Goal: Task Accomplishment & Management: Use online tool/utility

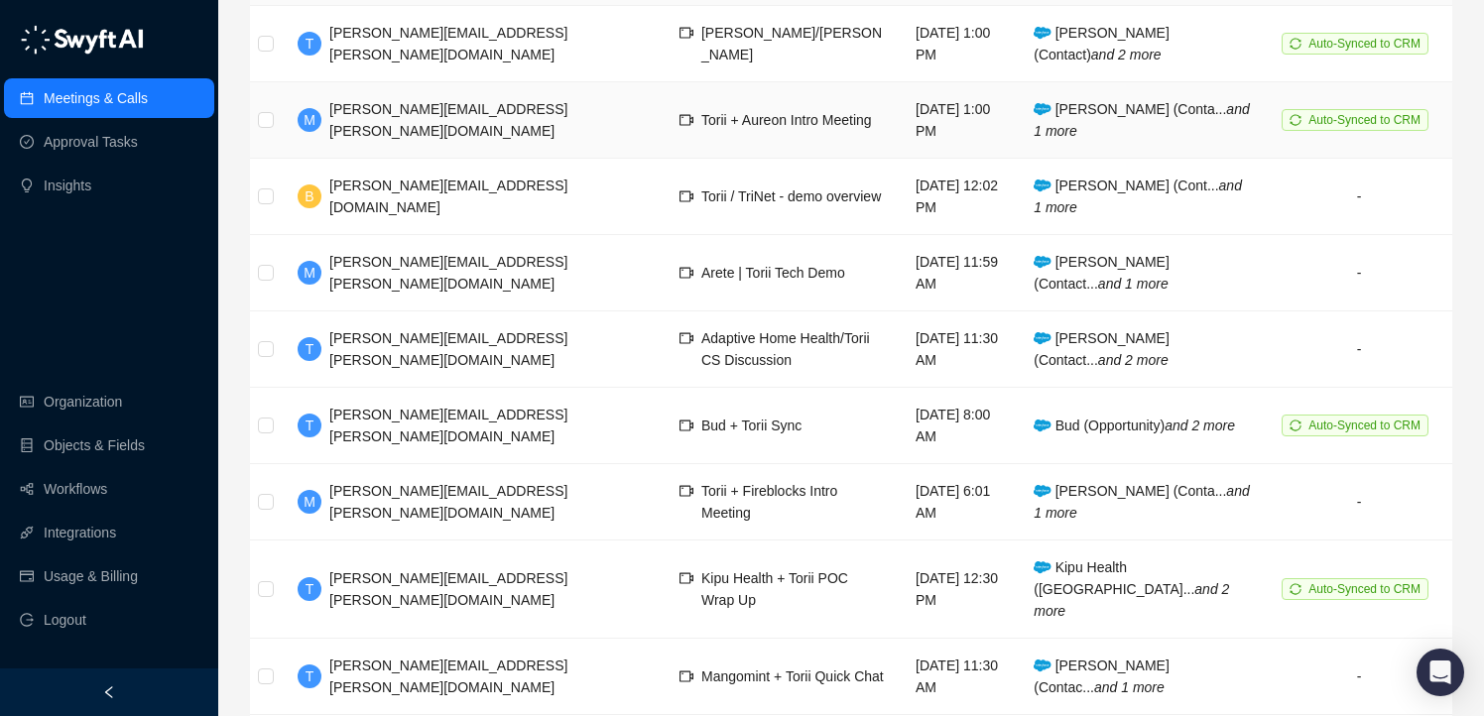
scroll to position [429, 0]
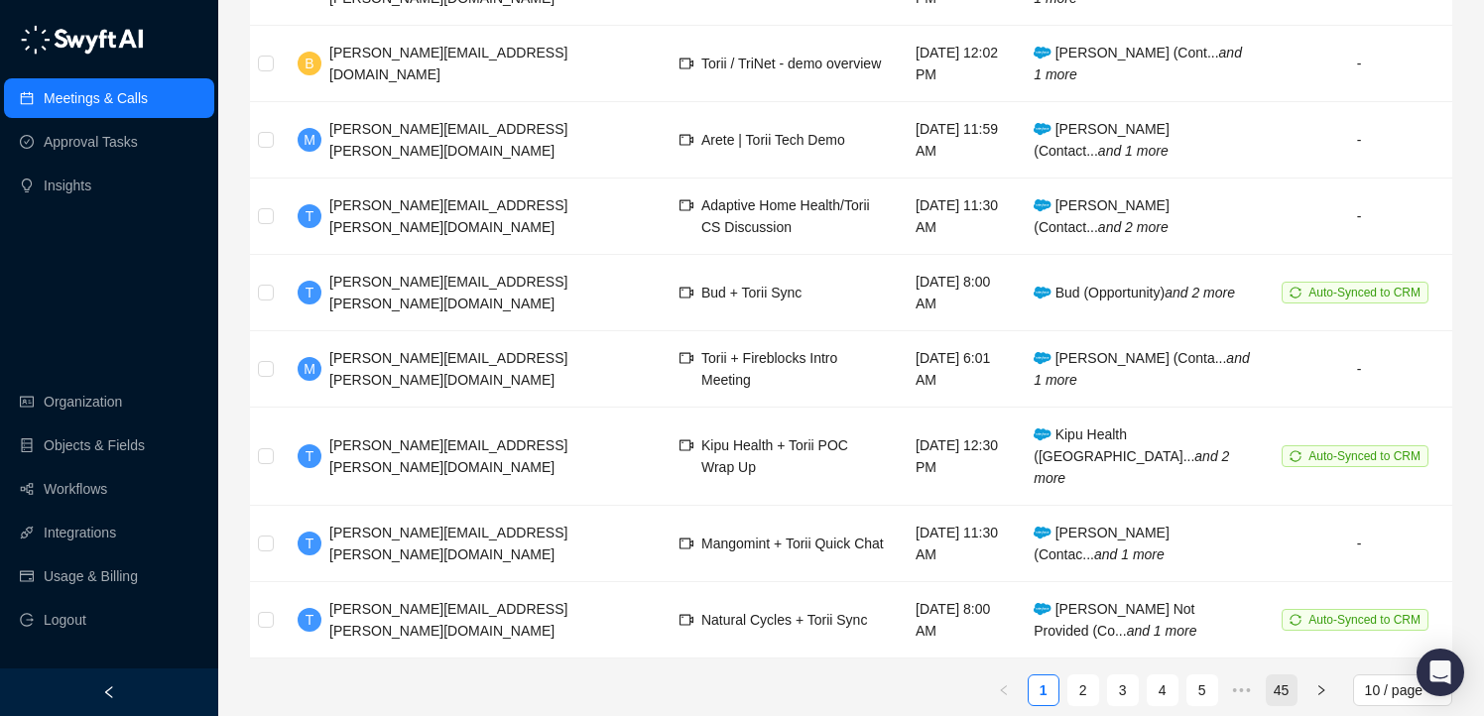
click at [1290, 676] on link "45" at bounding box center [1282, 691] width 30 height 30
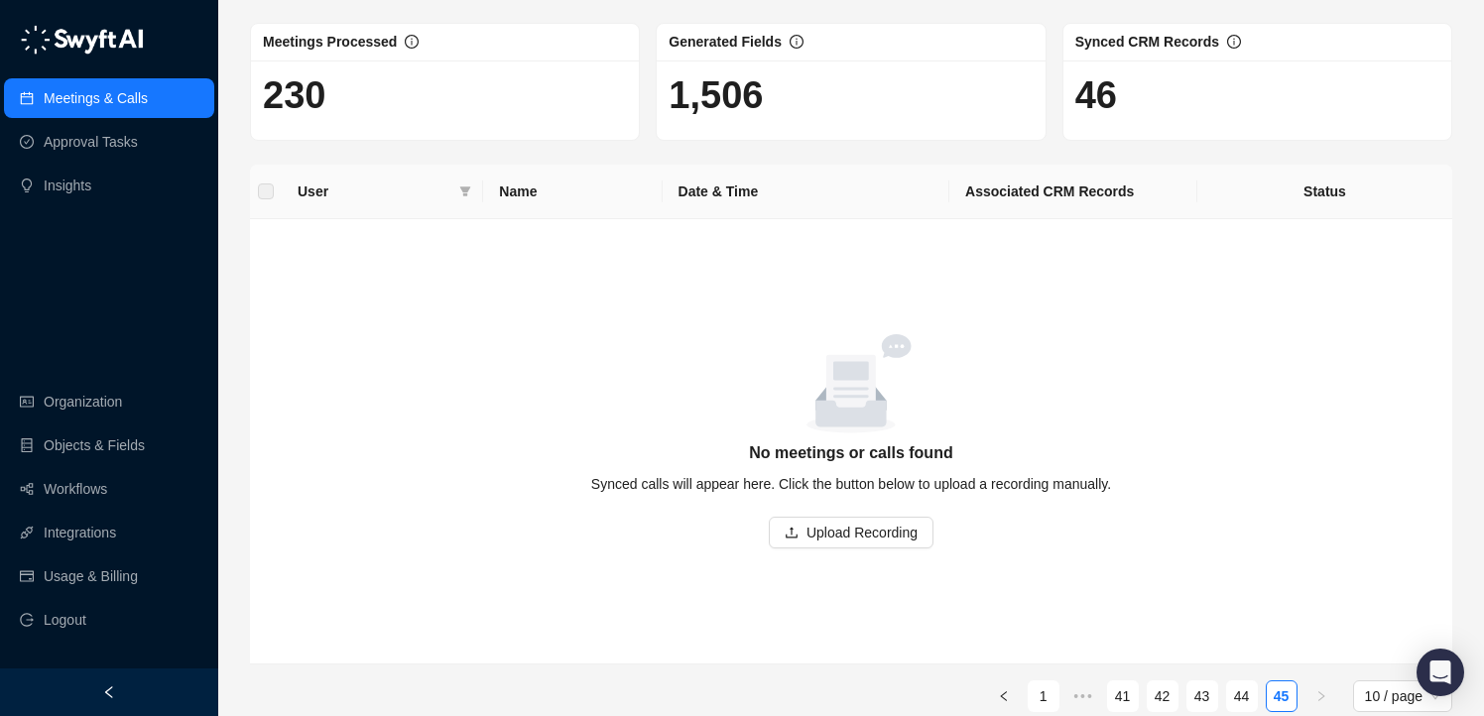
scroll to position [110, 0]
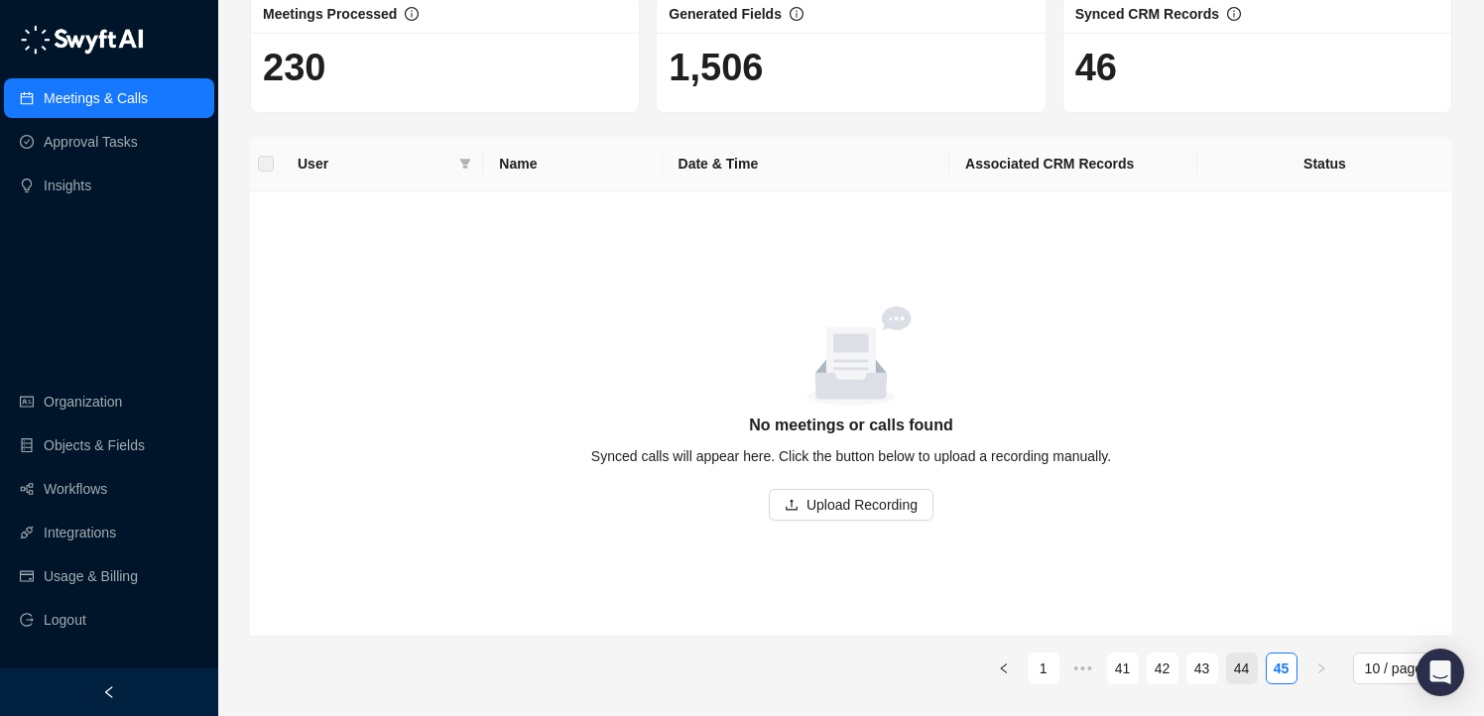
click at [1240, 666] on link "44" at bounding box center [1242, 669] width 30 height 30
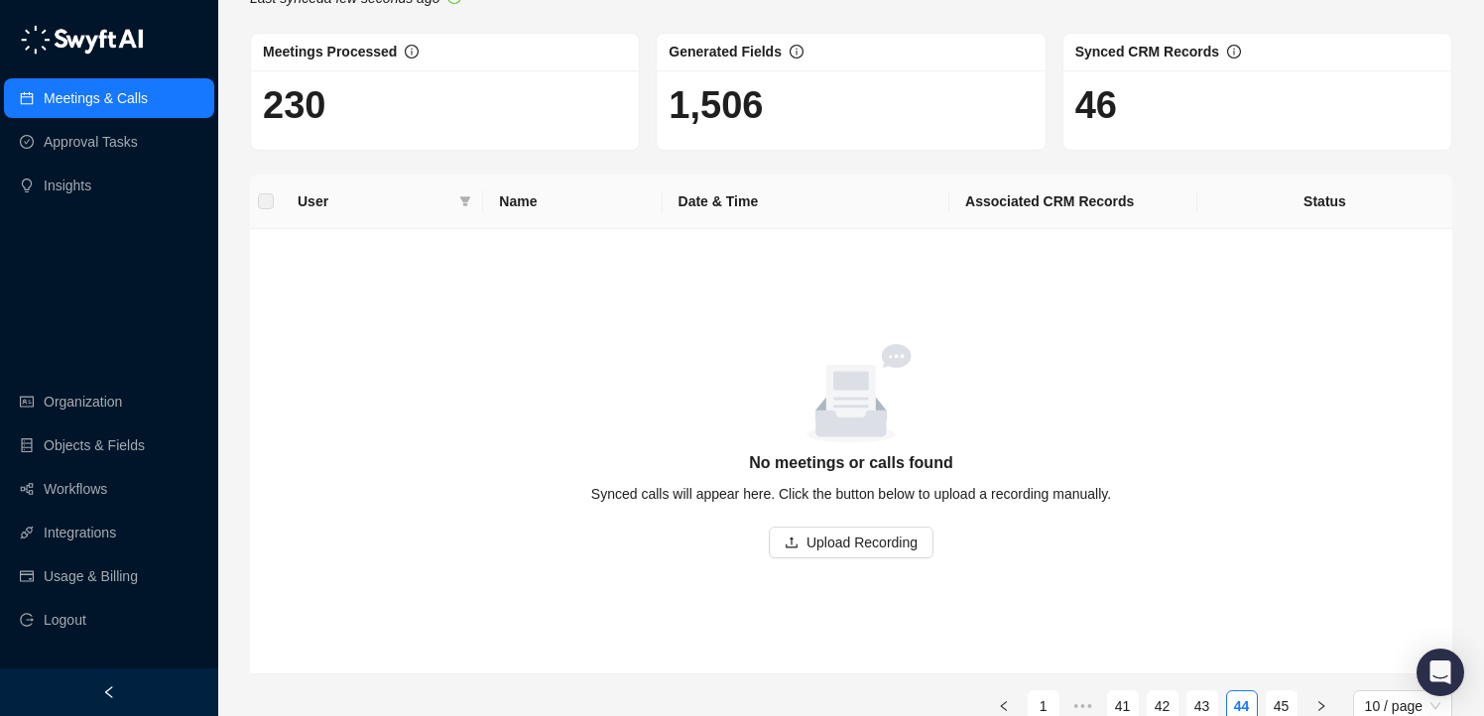
scroll to position [110, 0]
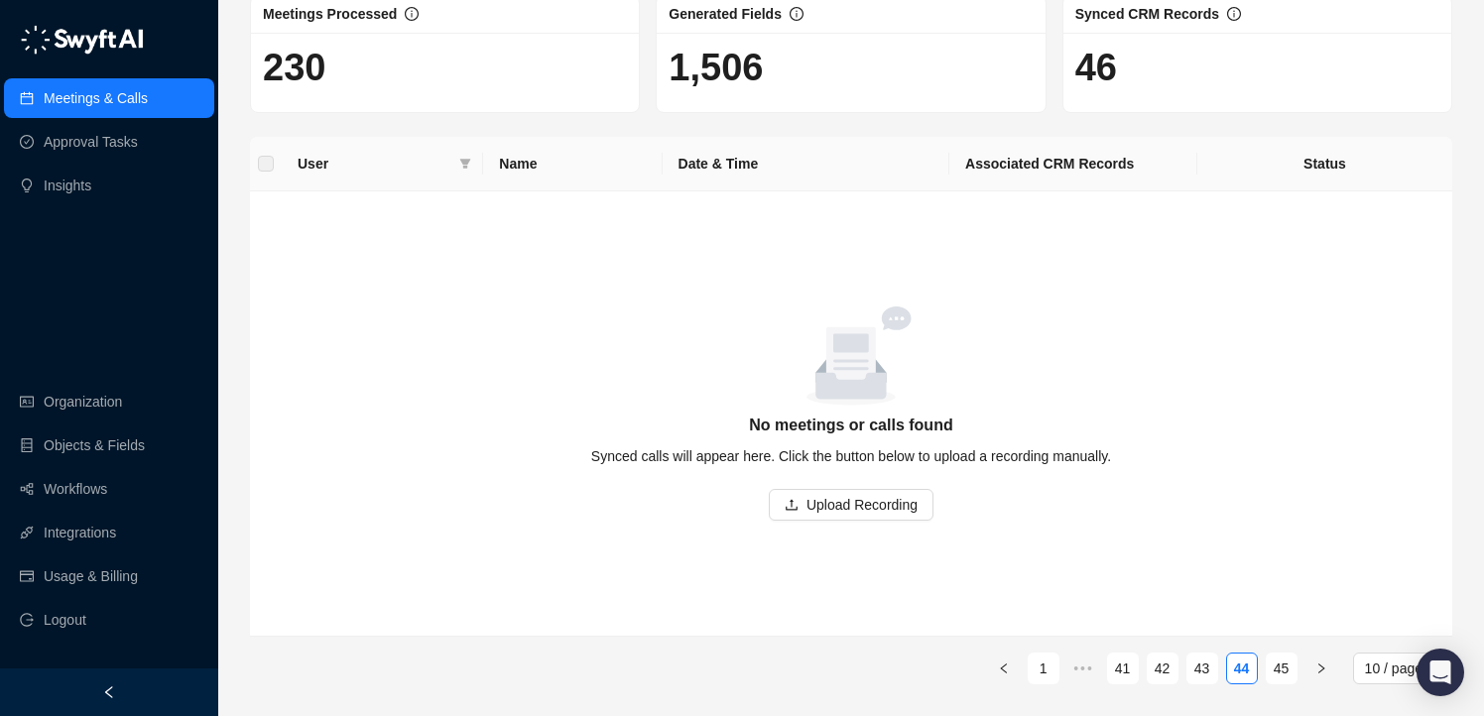
click at [1198, 652] on div "User Name Date & Time Associated CRM Records Status empty image No meetings or …" at bounding box center [851, 411] width 1202 height 548
click at [1197, 656] on link "43" at bounding box center [1202, 669] width 30 height 30
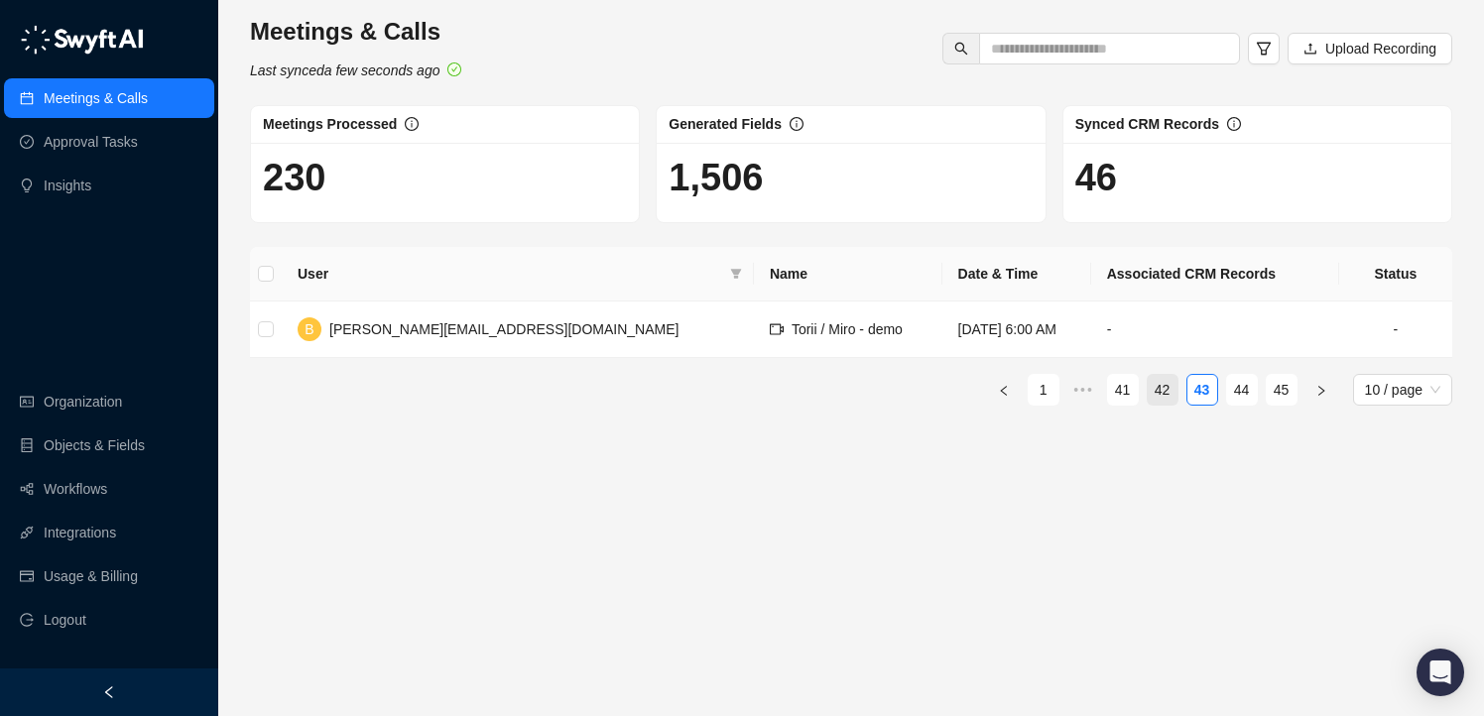
click at [1150, 391] on link "42" at bounding box center [1163, 390] width 30 height 30
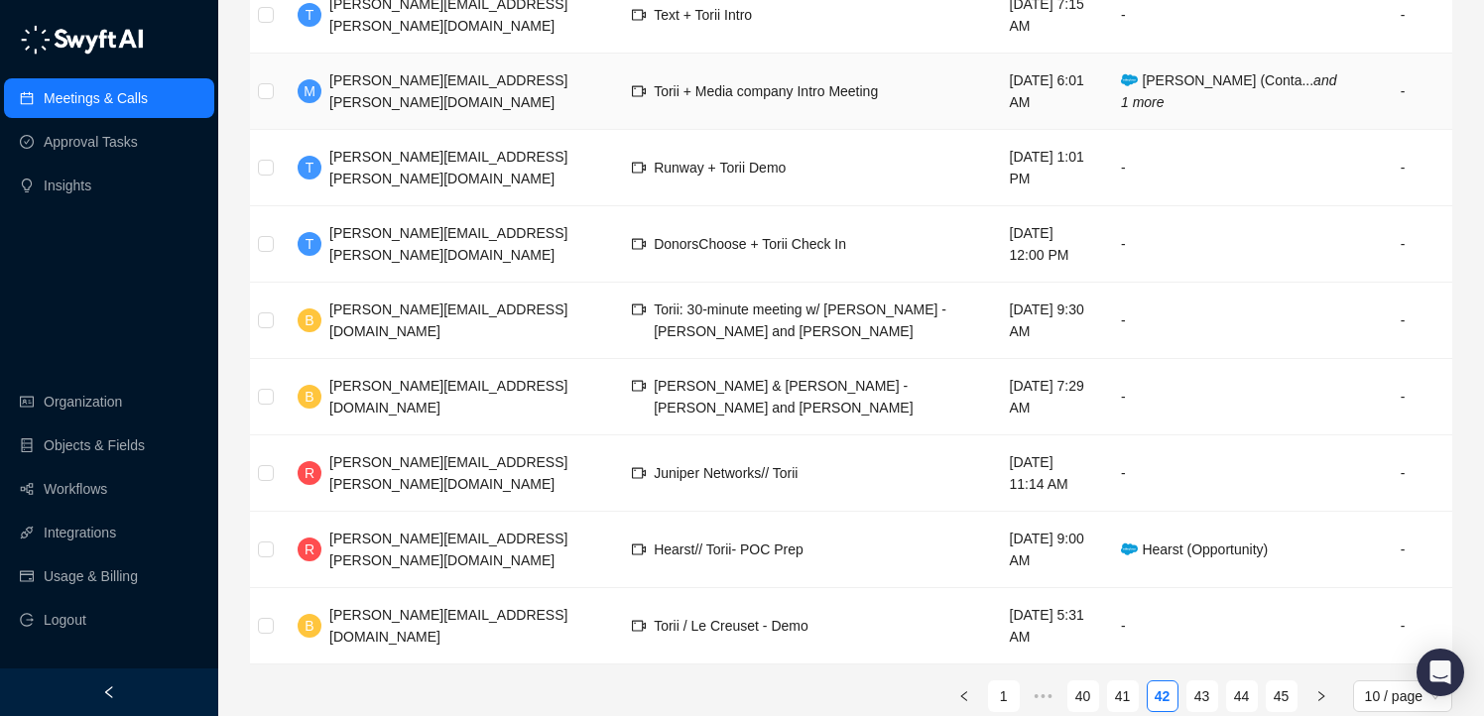
scroll to position [429, 0]
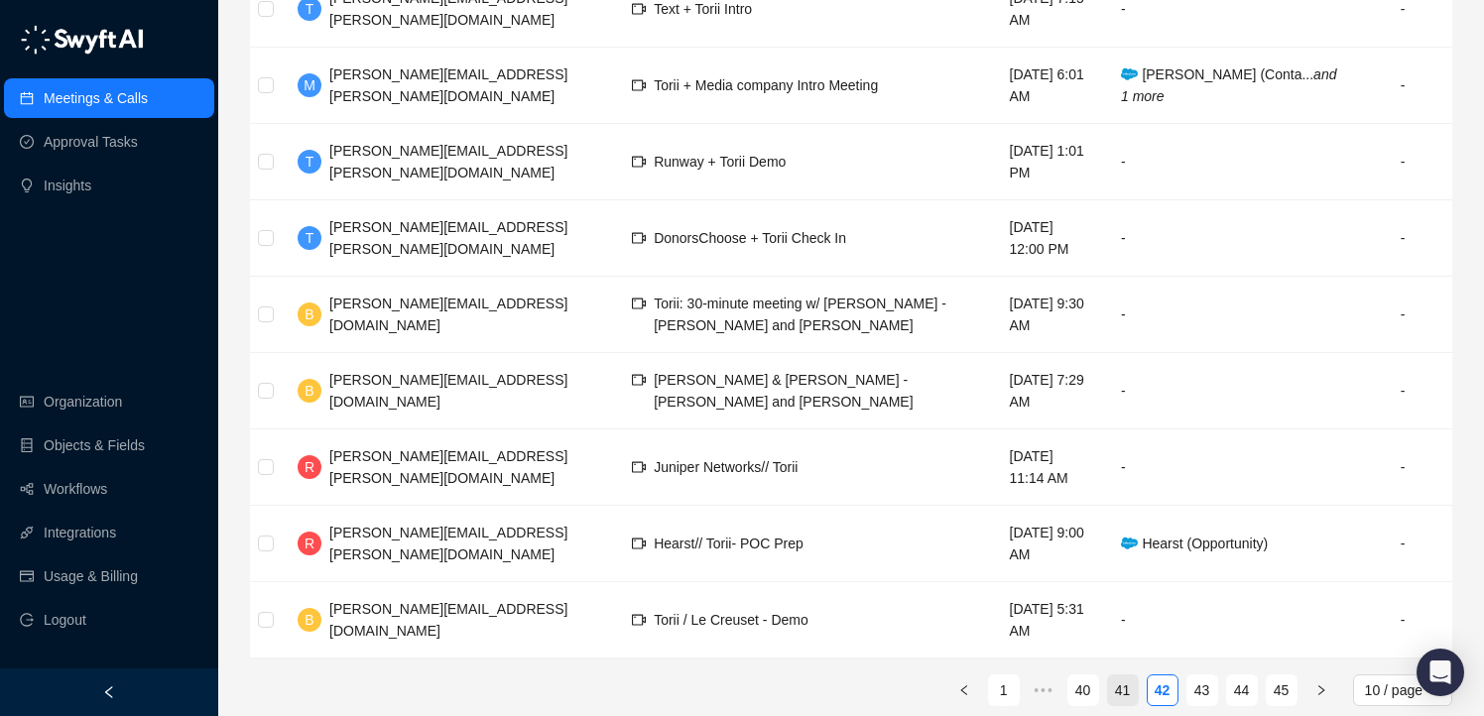
click at [1116, 676] on link "41" at bounding box center [1123, 691] width 30 height 30
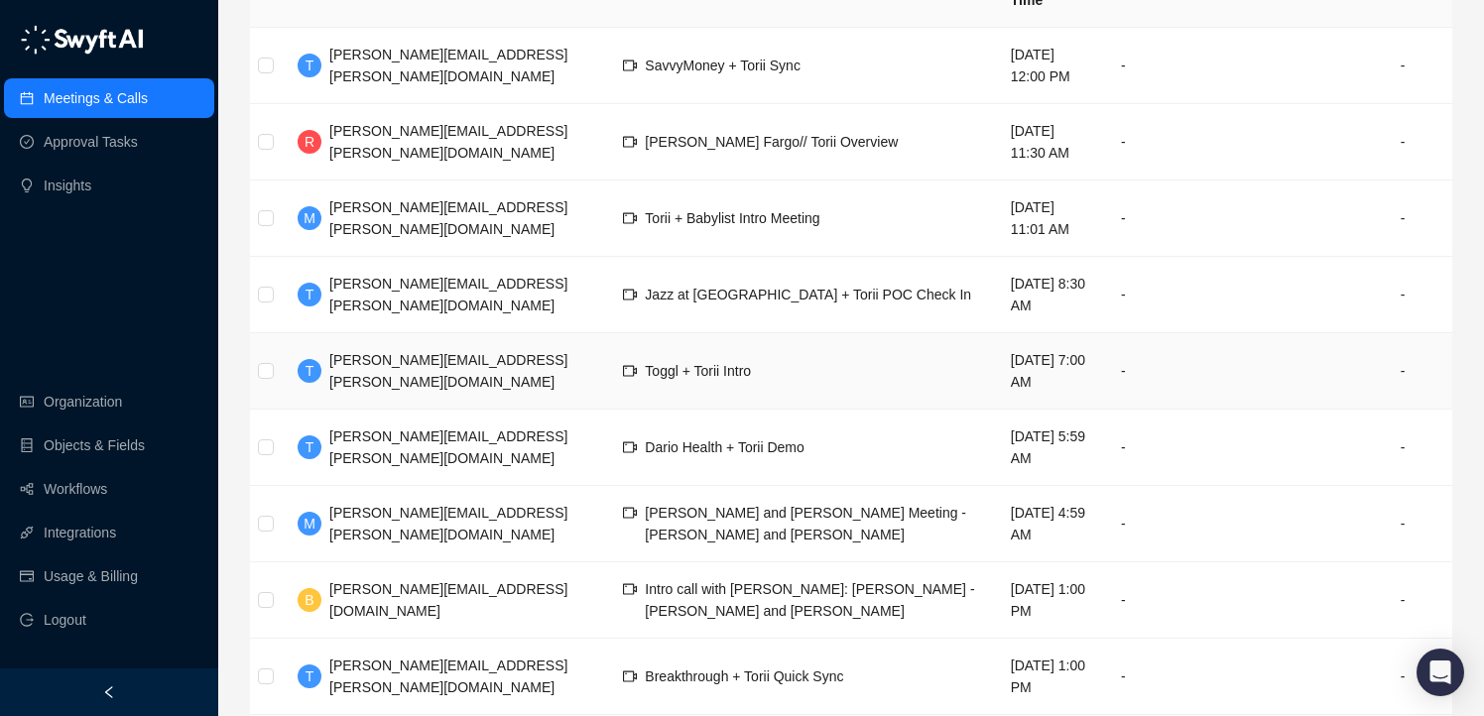
scroll to position [429, 0]
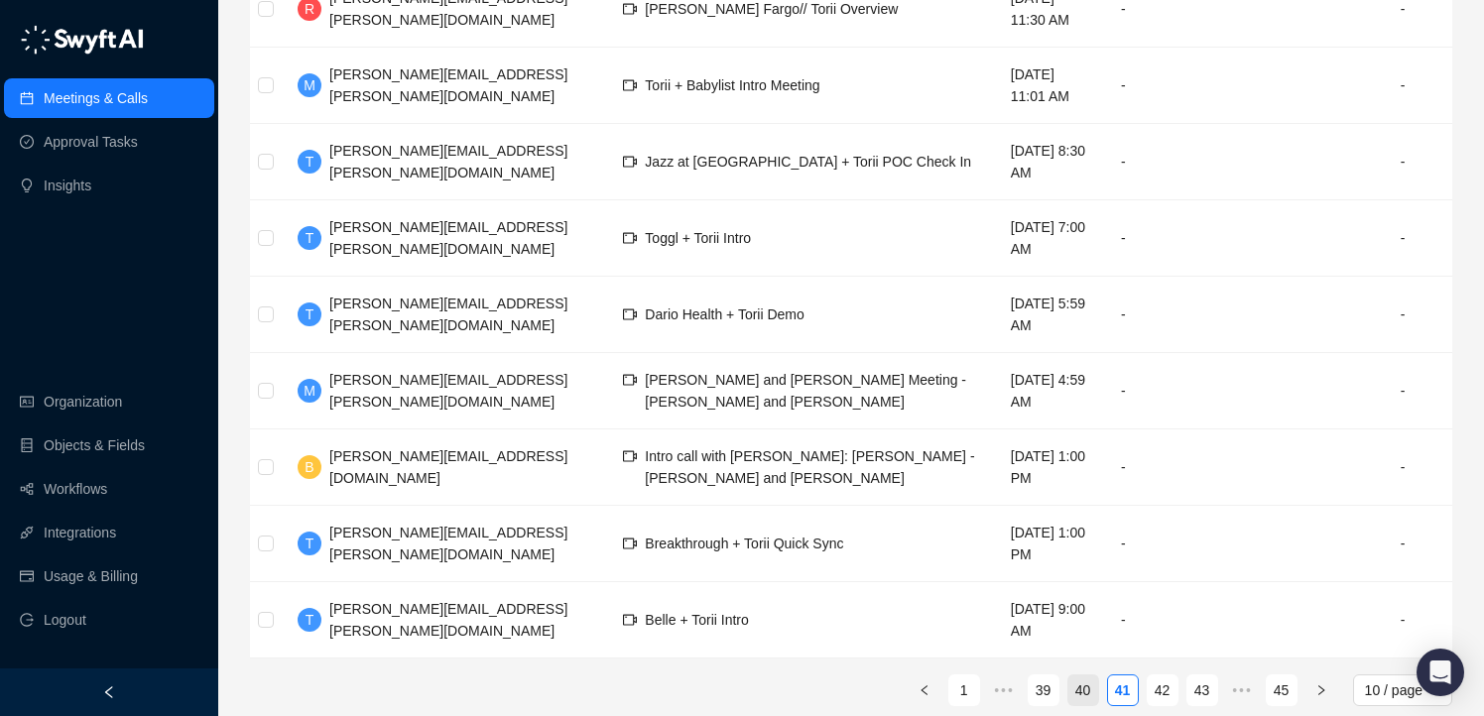
click at [1068, 676] on link "40" at bounding box center [1083, 691] width 30 height 30
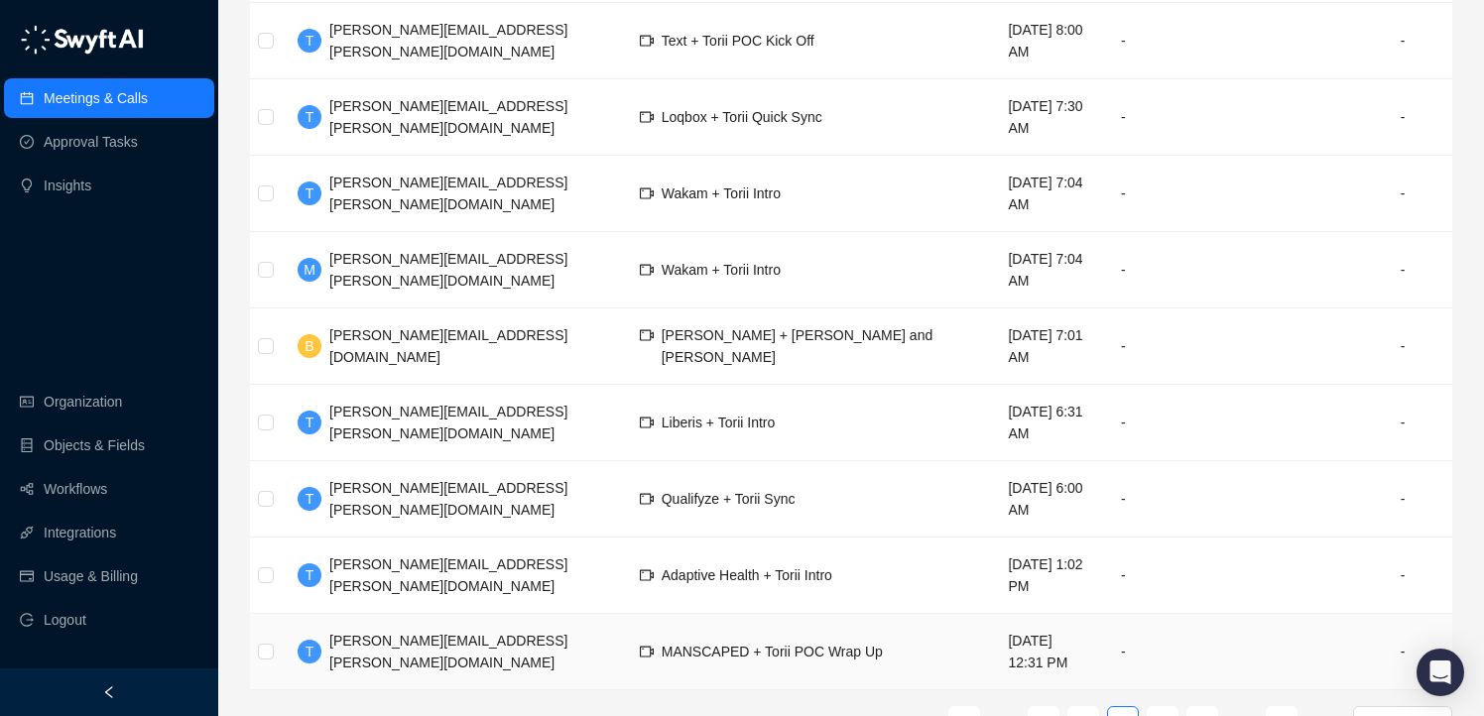
scroll to position [429, 0]
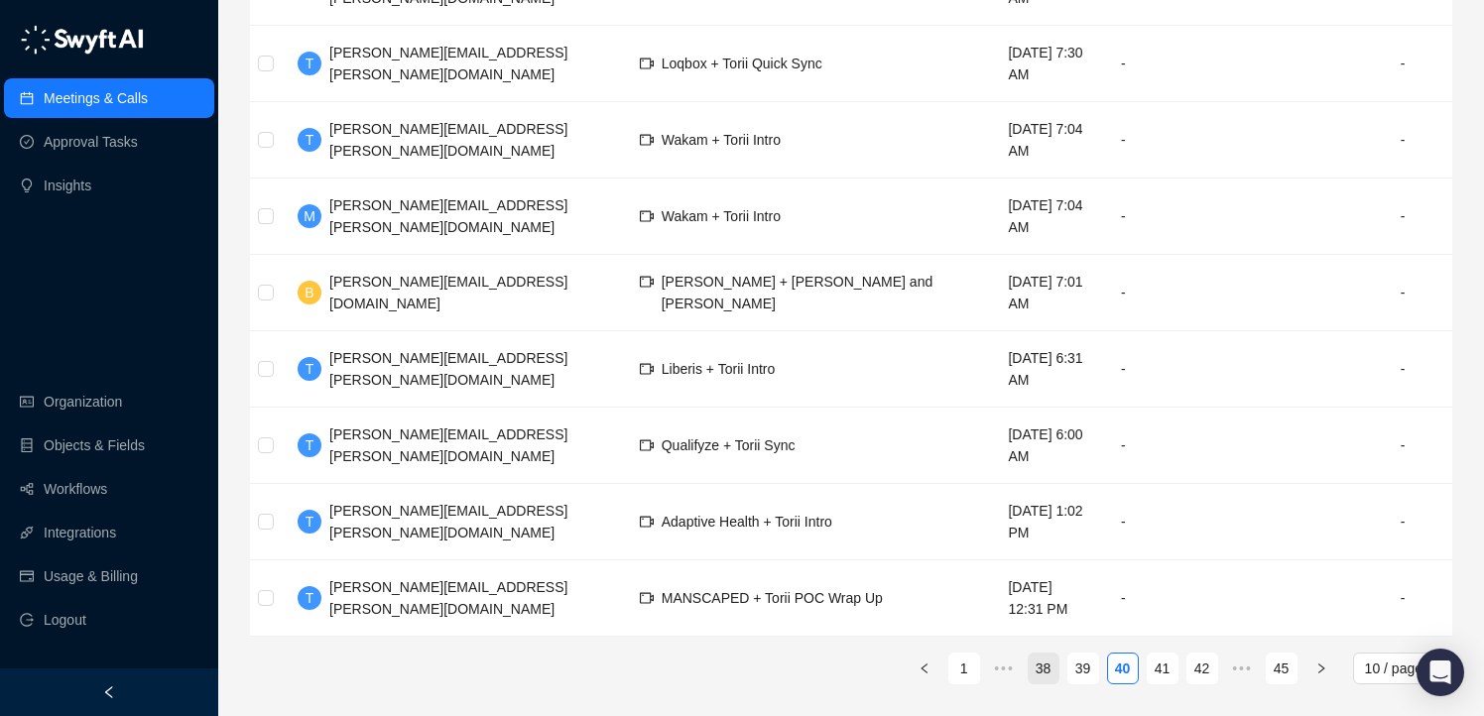
click at [1043, 660] on link "38" at bounding box center [1044, 669] width 30 height 30
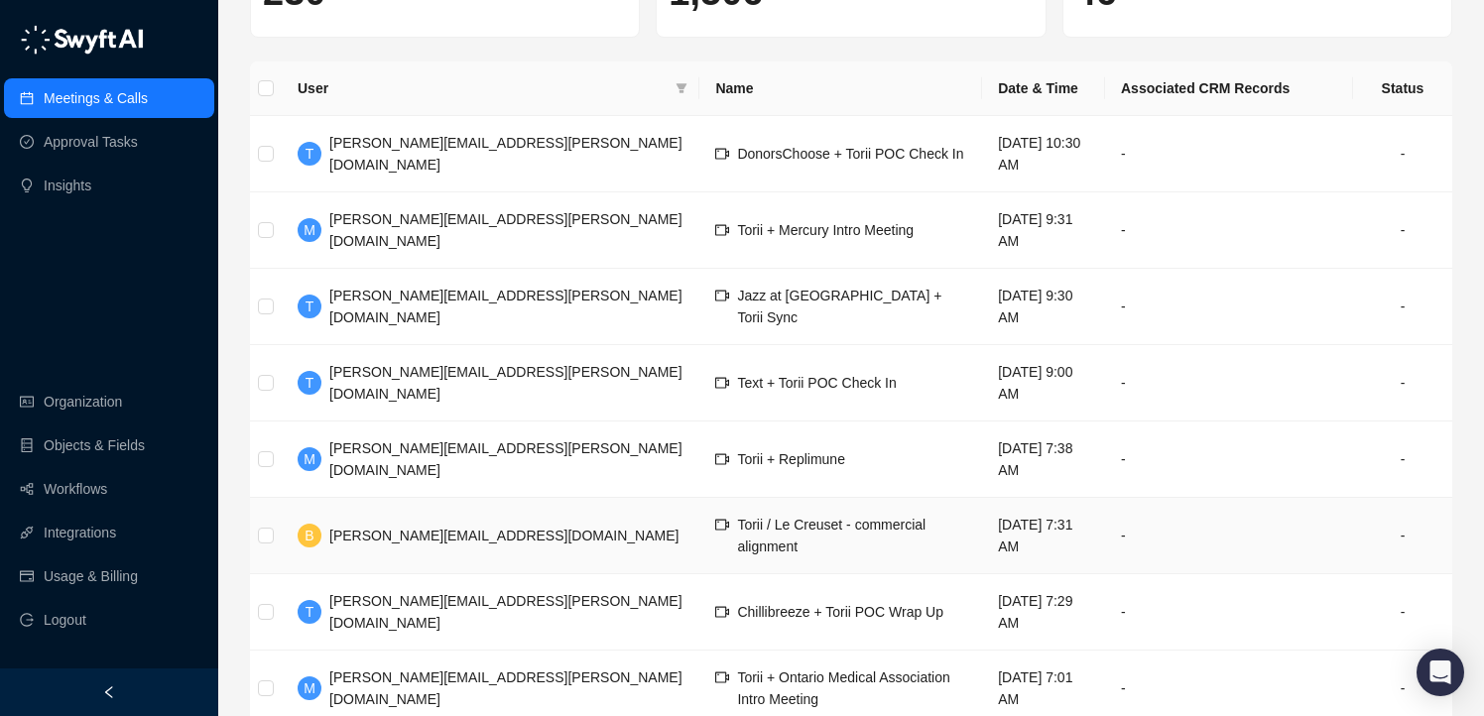
scroll to position [330, 0]
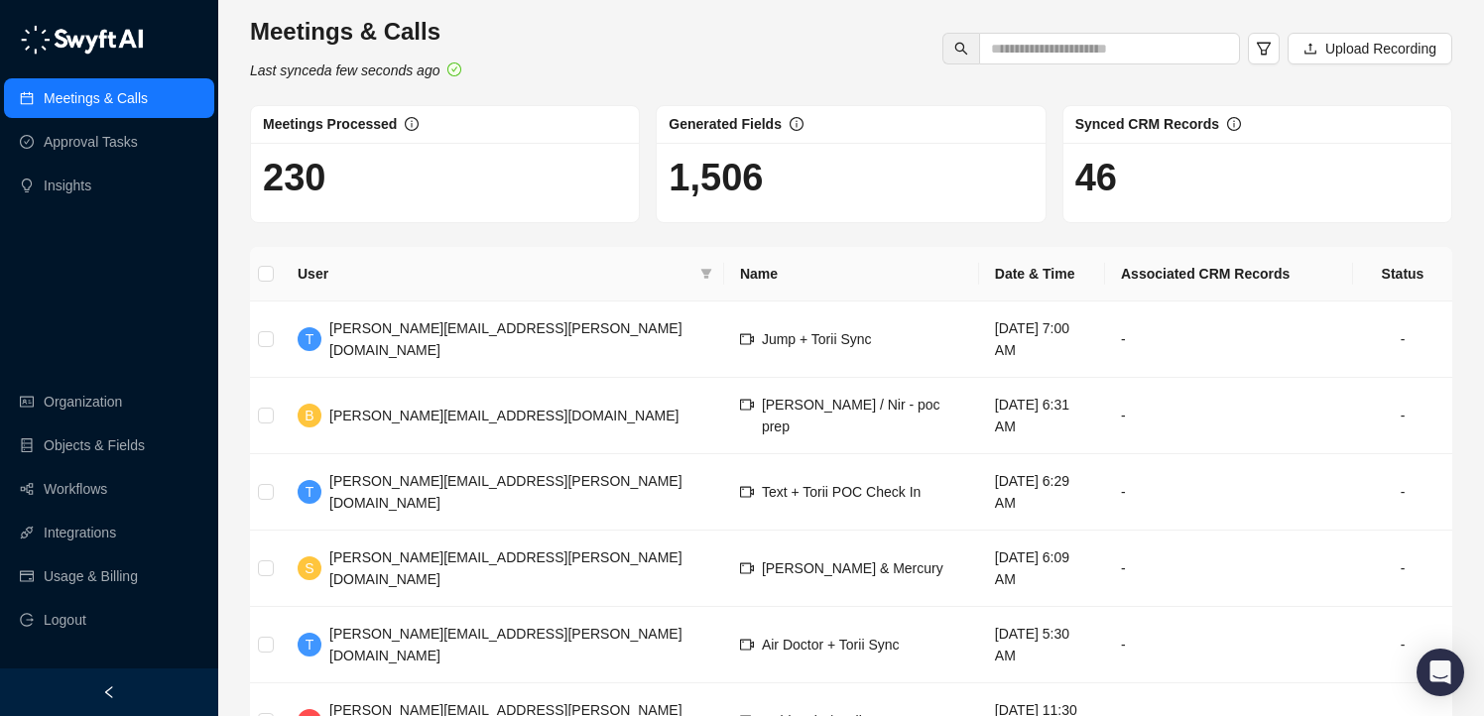
scroll to position [233, 0]
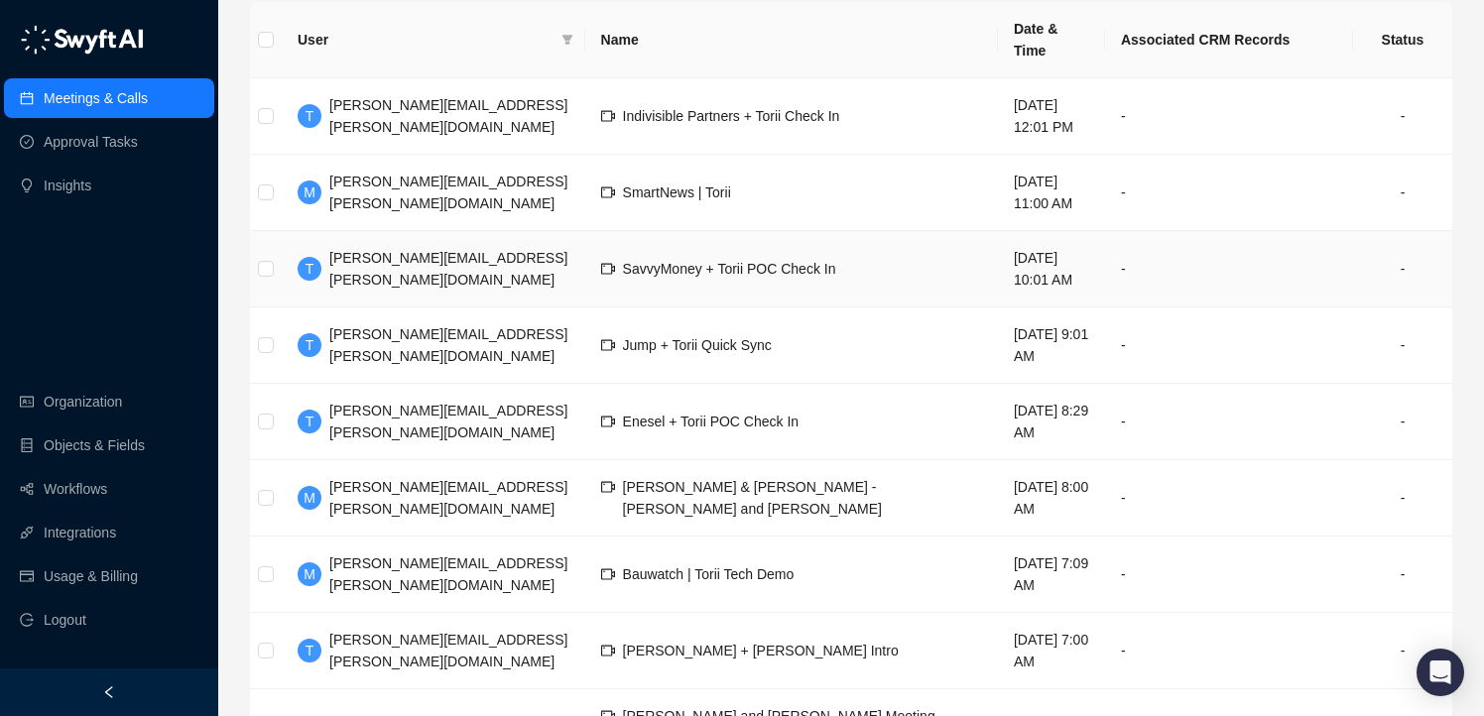
scroll to position [429, 0]
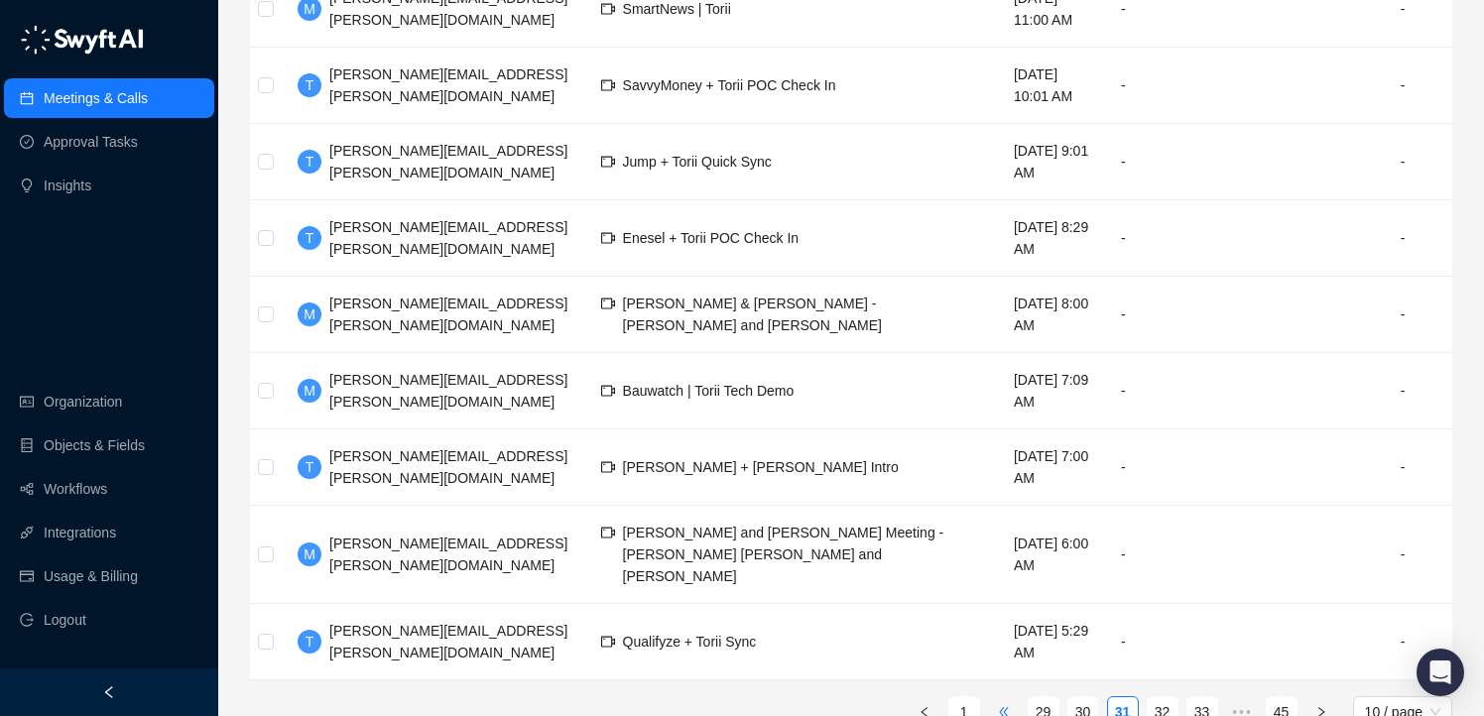
click at [1009, 696] on span "•••" at bounding box center [1004, 712] width 32 height 32
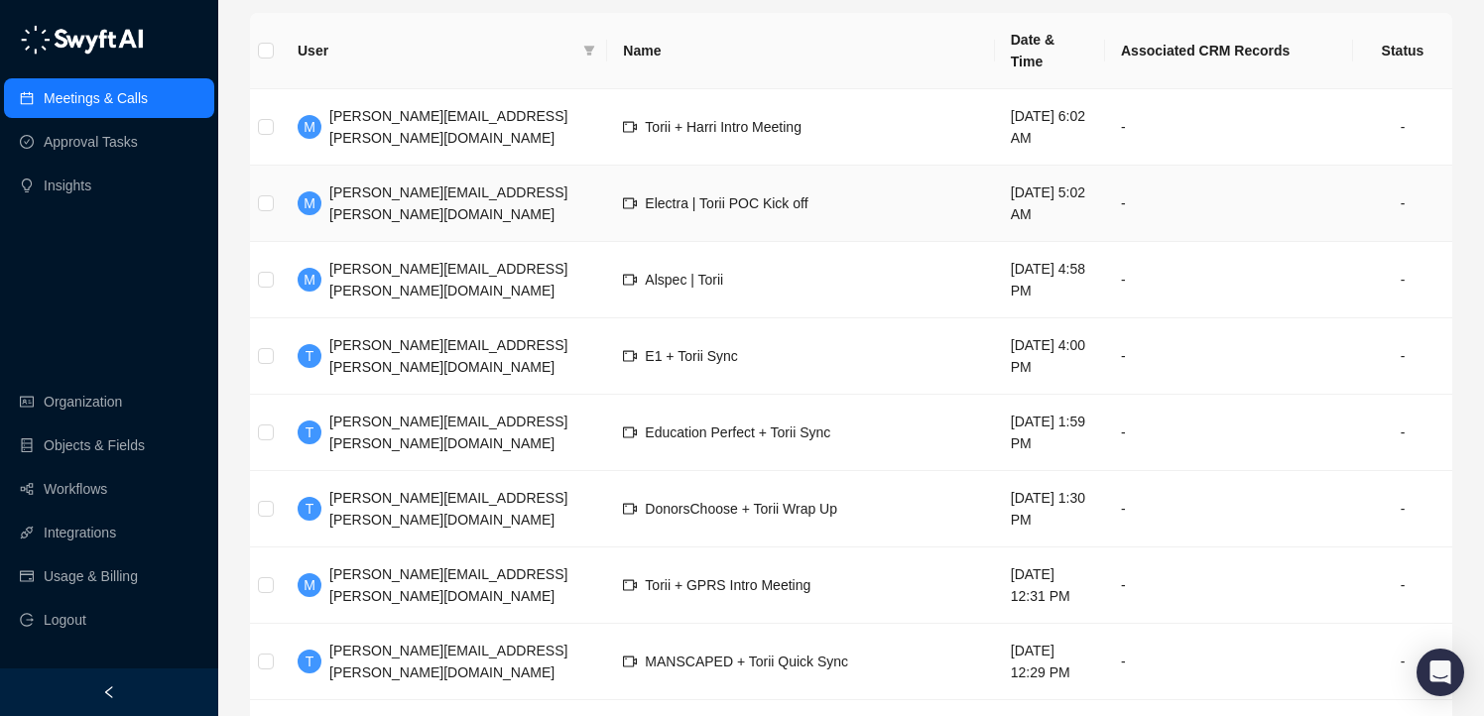
scroll to position [429, 0]
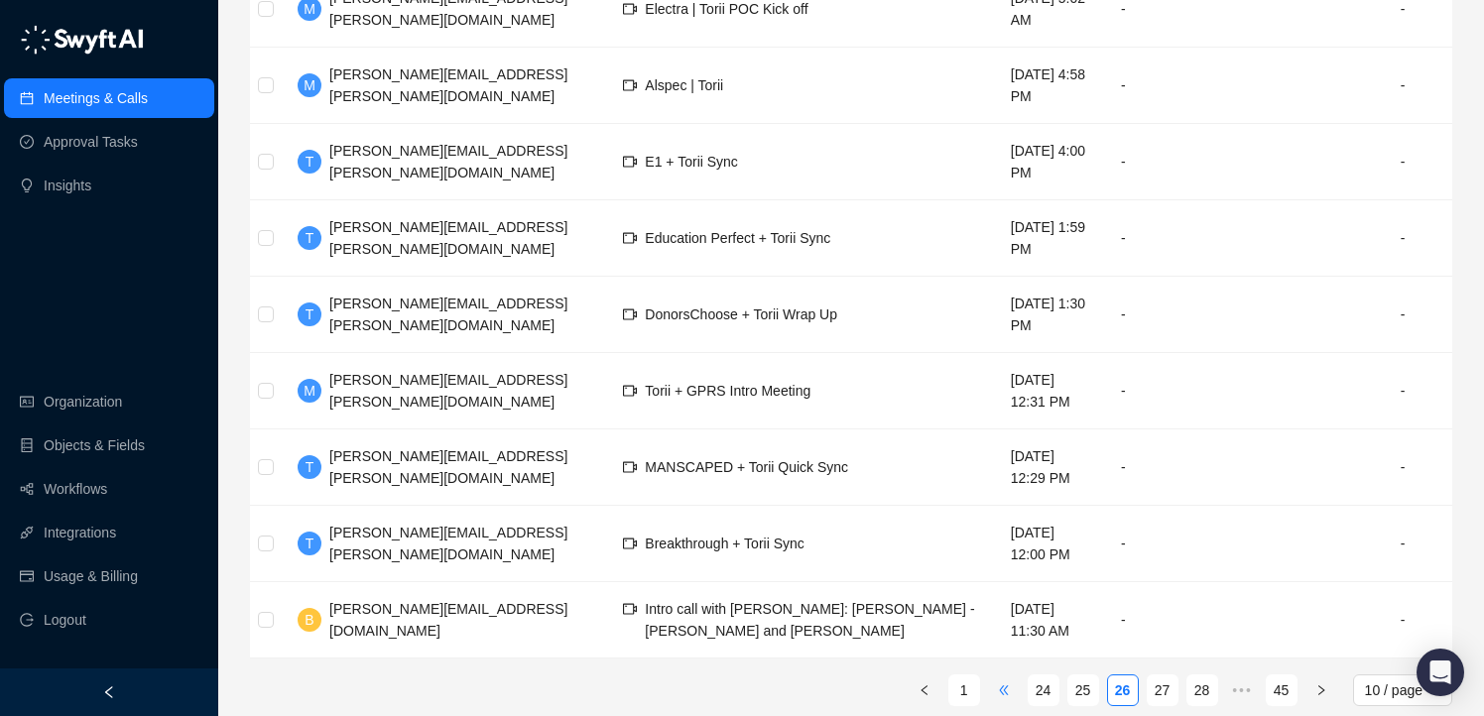
click at [1007, 675] on span "•••" at bounding box center [1004, 691] width 32 height 32
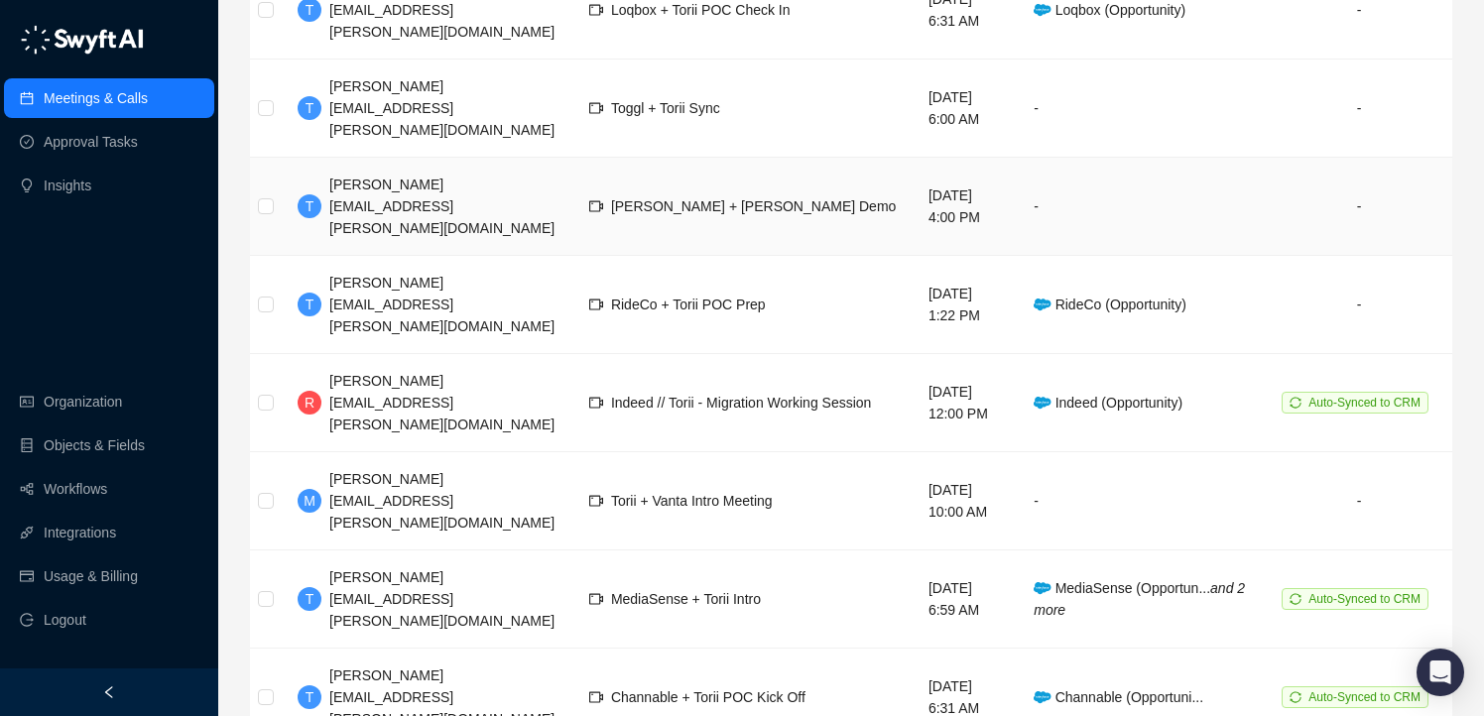
scroll to position [429, 0]
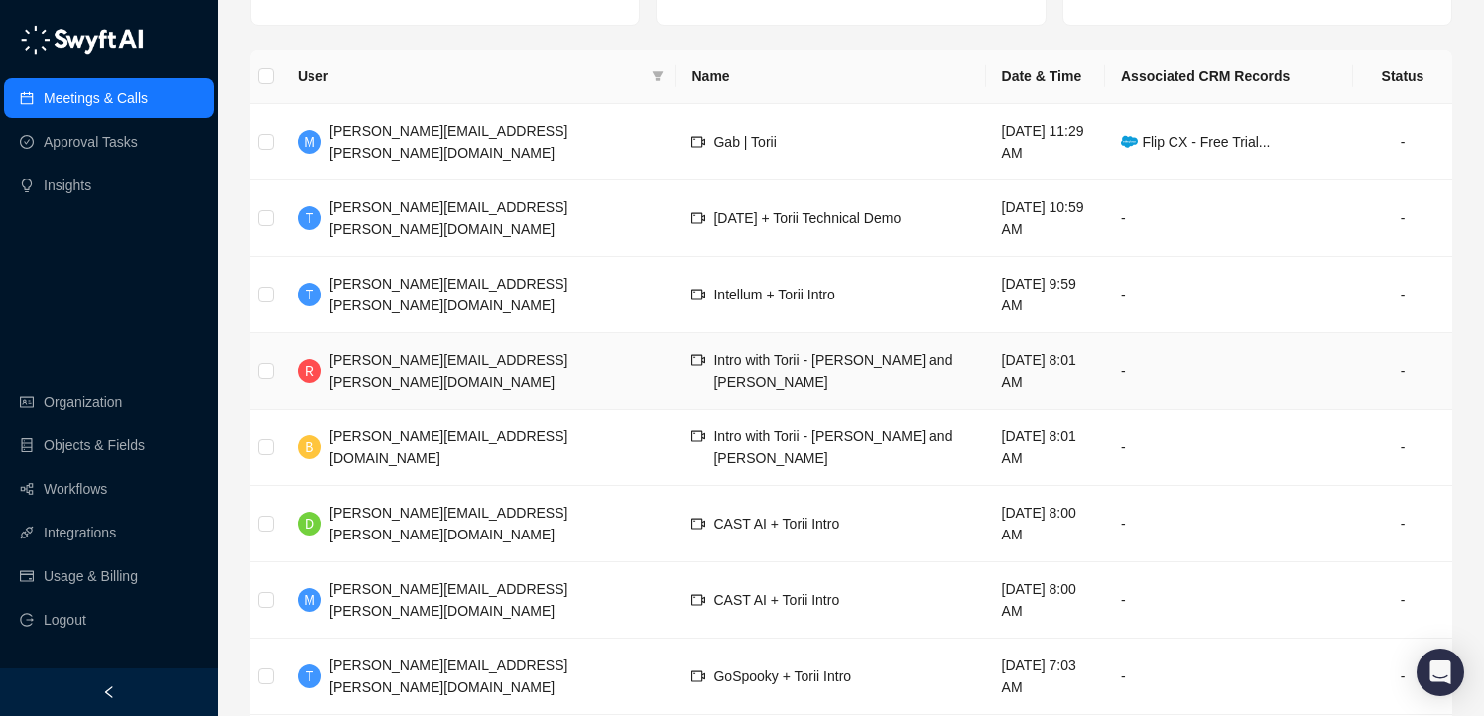
scroll to position [389, 0]
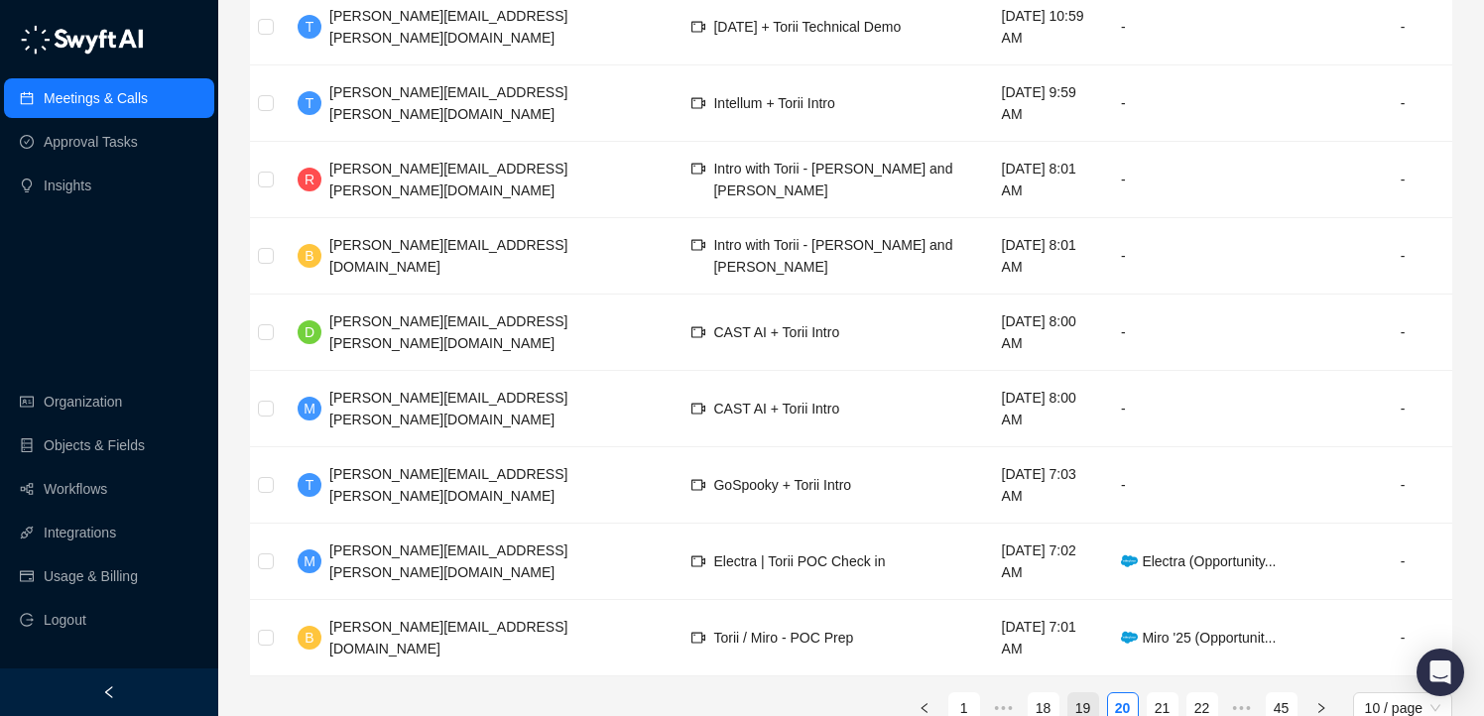
click at [1085, 693] on link "19" at bounding box center [1083, 708] width 30 height 30
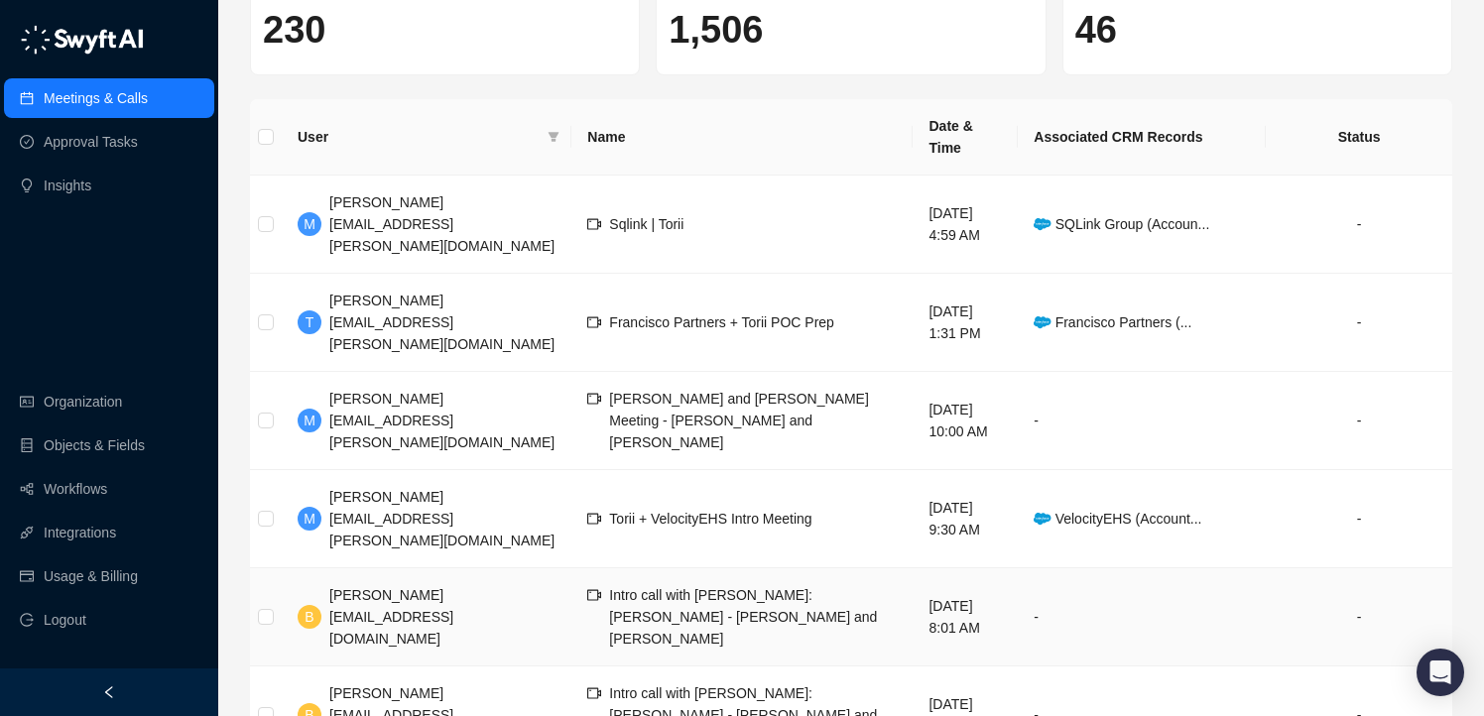
scroll to position [429, 0]
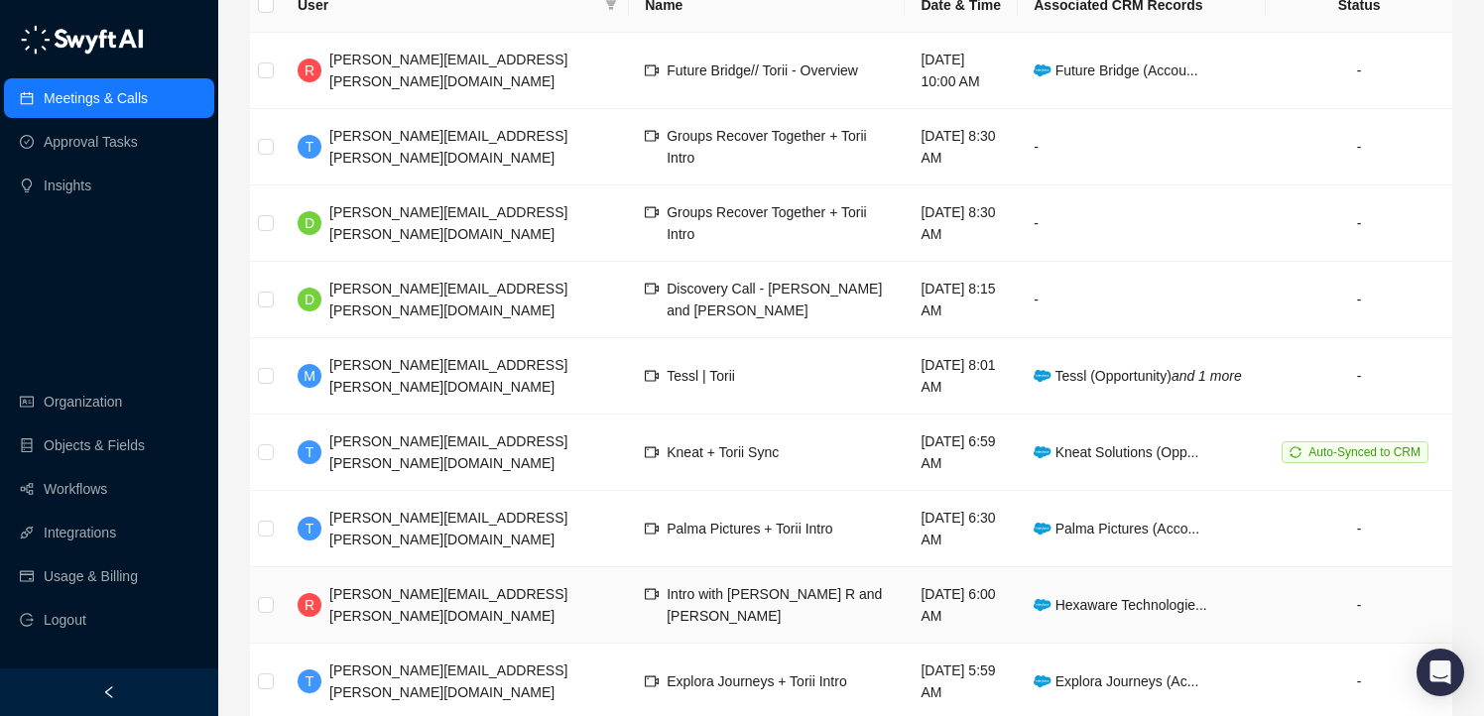
scroll to position [266, 0]
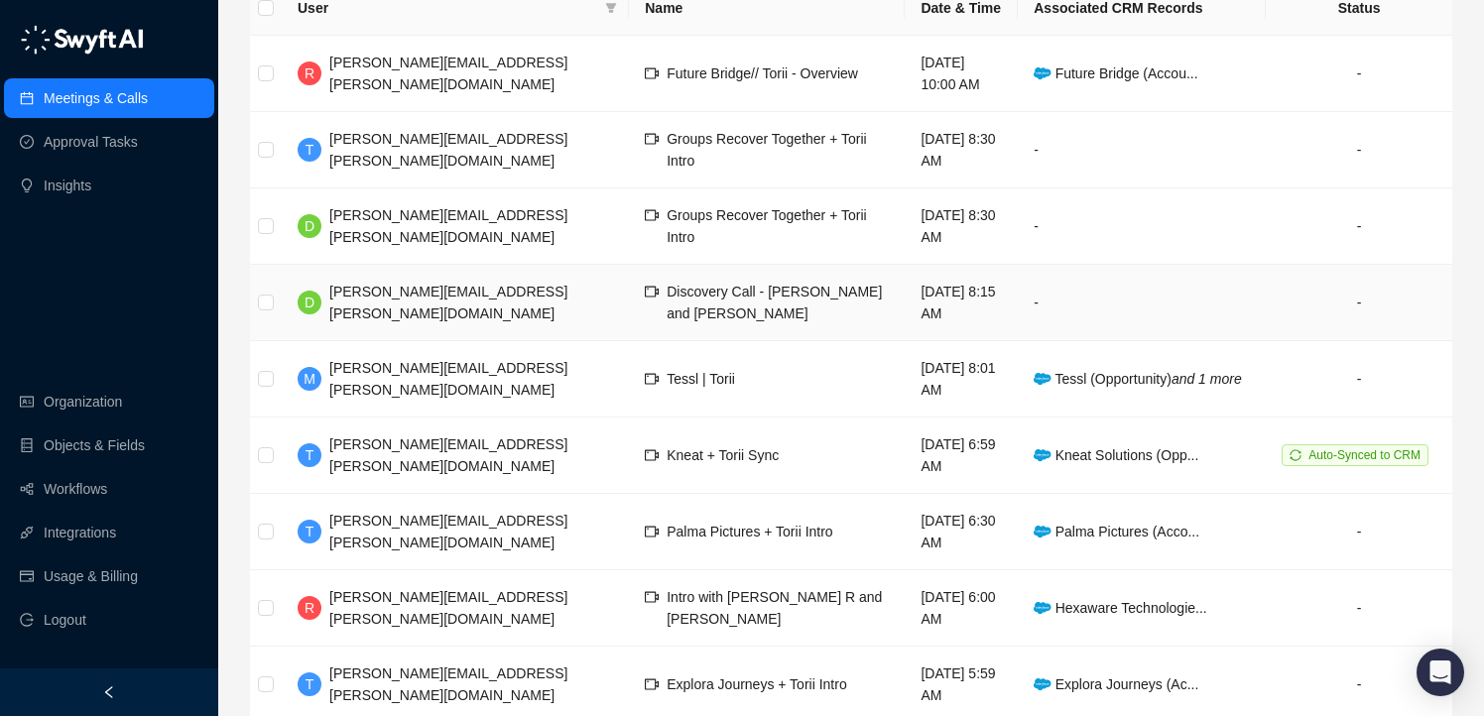
click at [924, 300] on td "[DATE] 8:15 AM" at bounding box center [961, 303] width 113 height 76
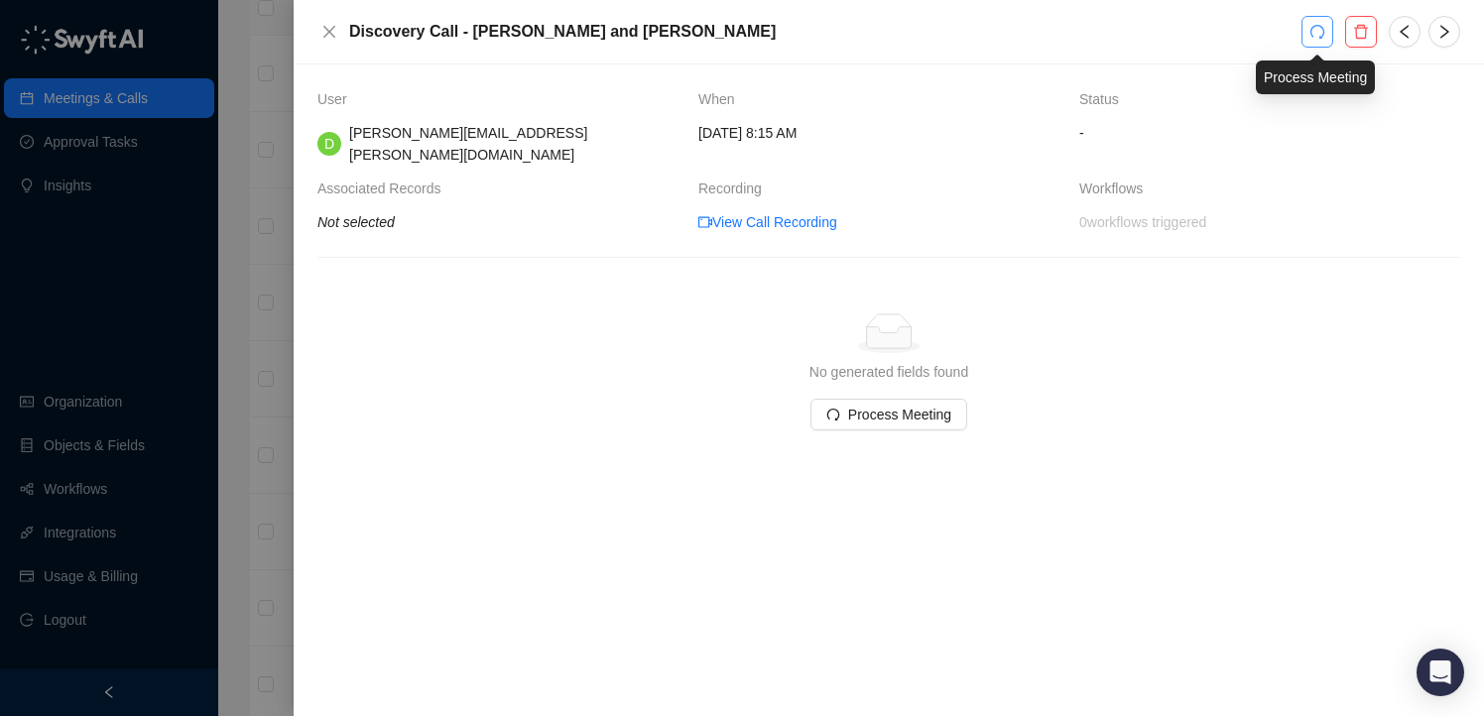
click at [1318, 35] on icon "redo" at bounding box center [1317, 32] width 16 height 16
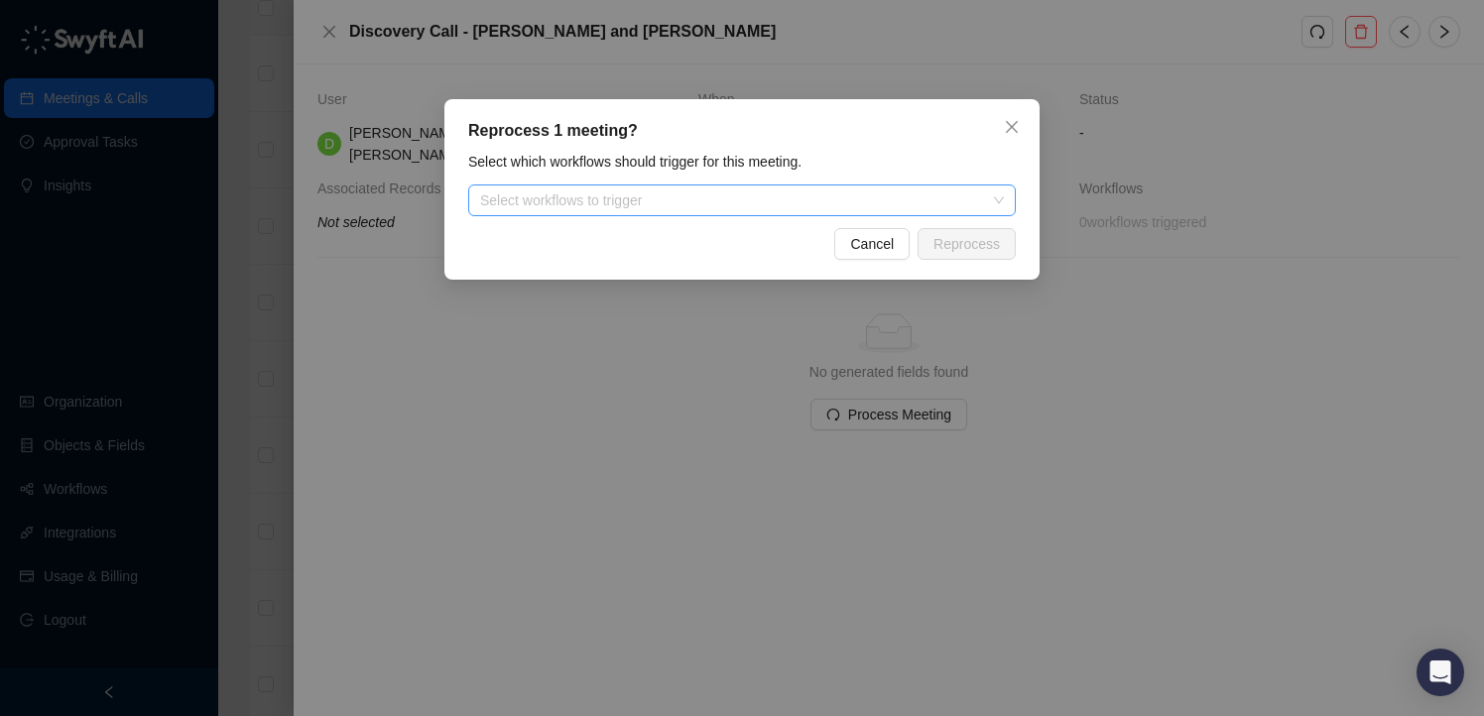
click at [844, 206] on div at bounding box center [731, 200] width 519 height 15
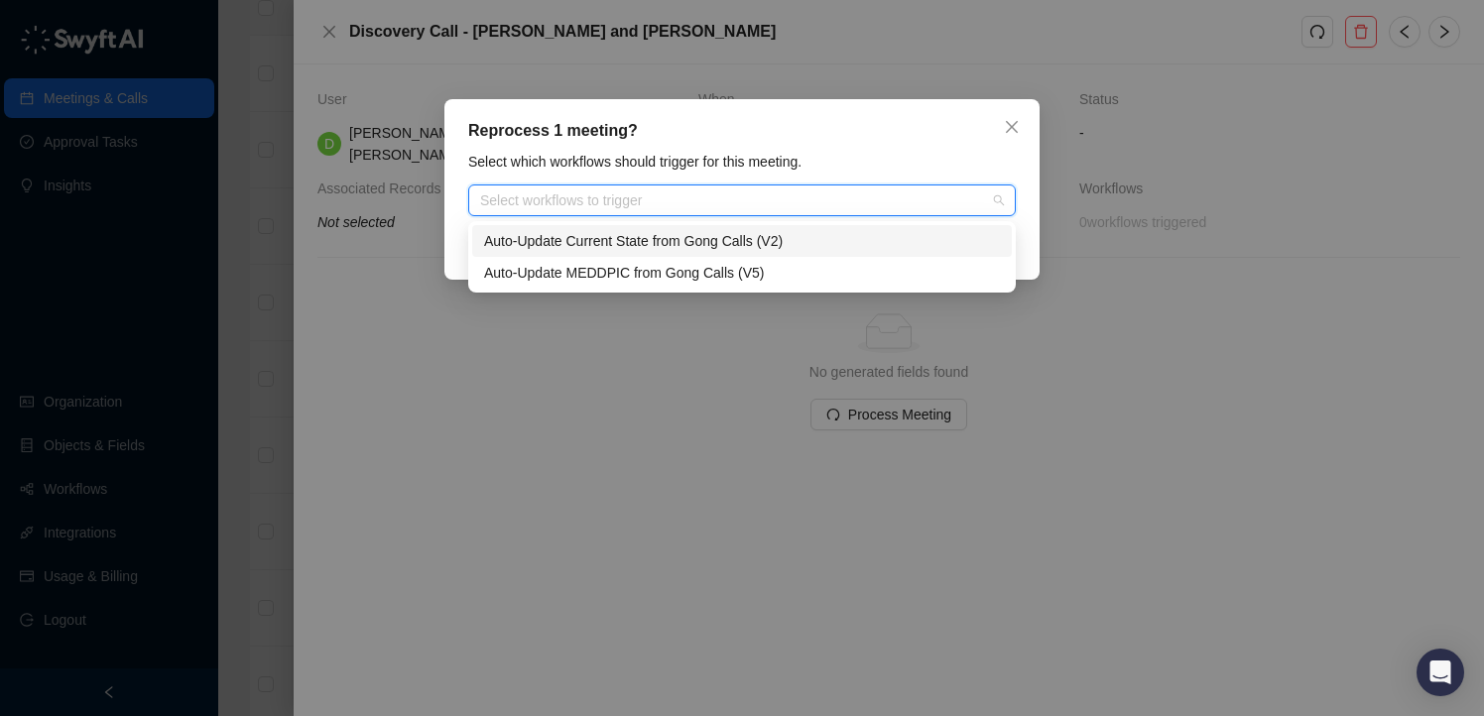
click at [806, 139] on div "Reprocess 1 meeting?" at bounding box center [742, 131] width 548 height 24
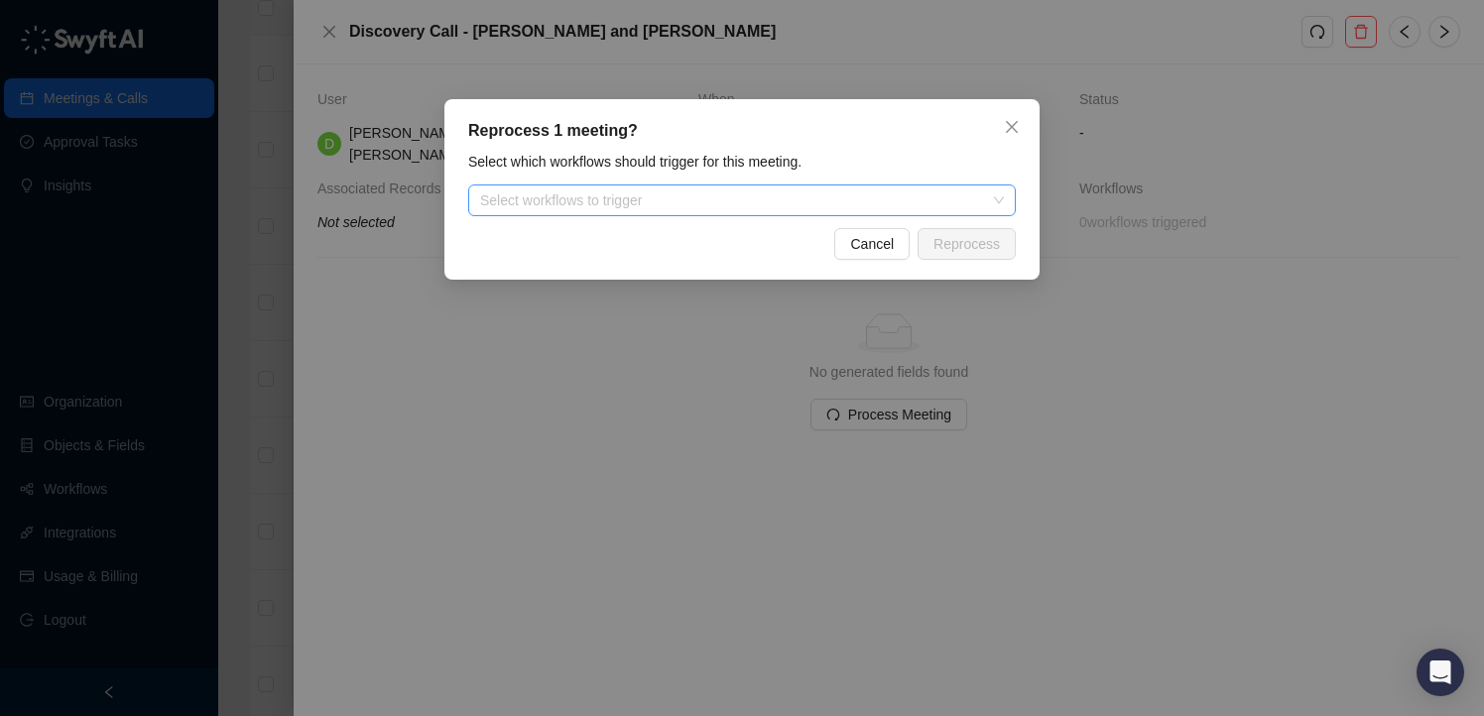
click at [900, 202] on div at bounding box center [731, 200] width 519 height 15
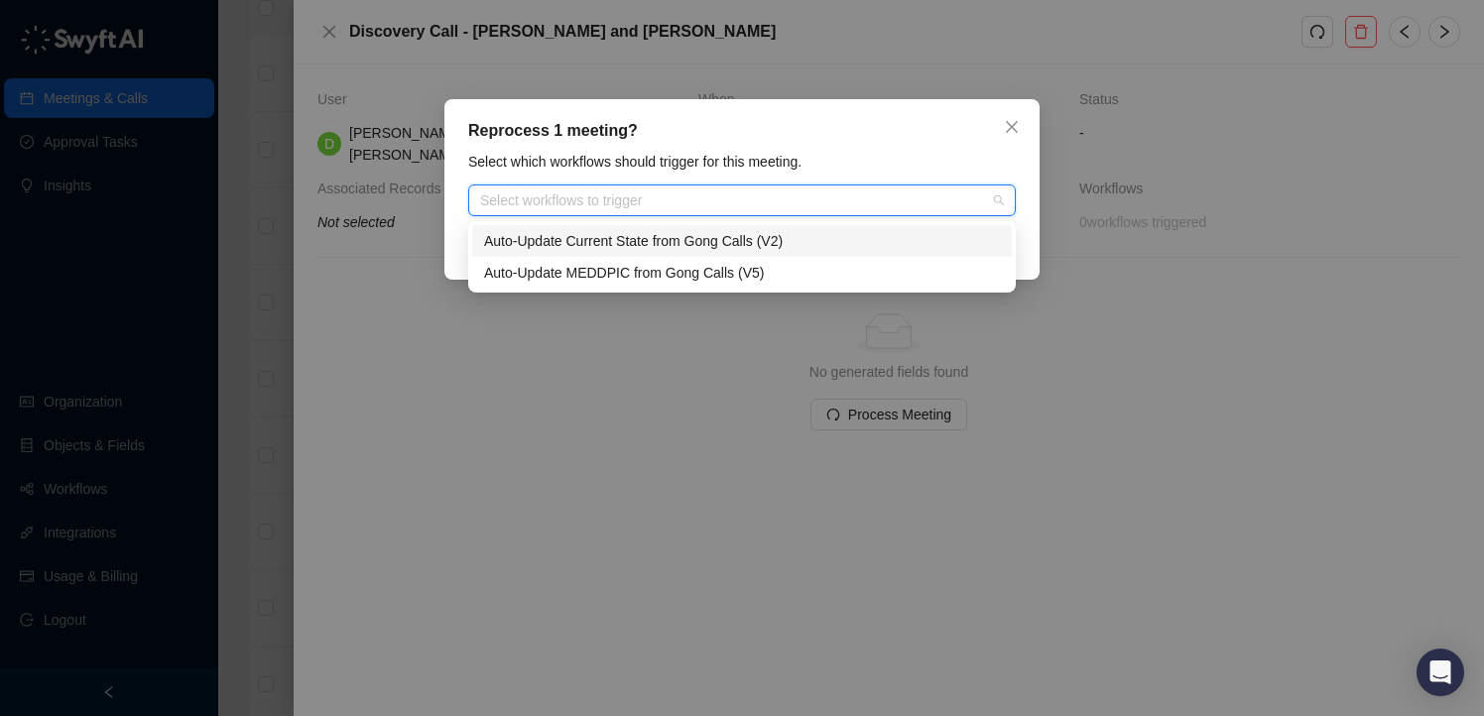
click at [807, 125] on div "Reprocess 1 meeting?" at bounding box center [742, 131] width 548 height 24
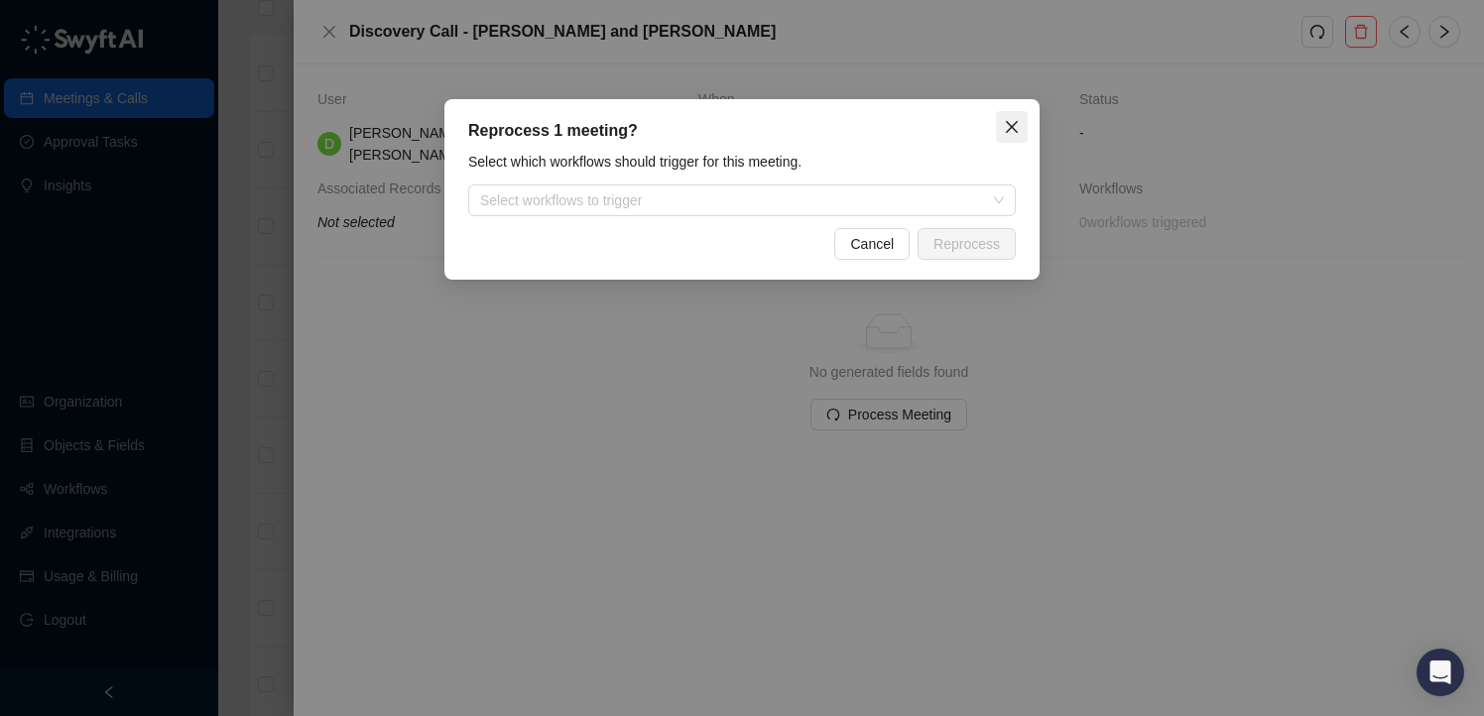
click at [1007, 132] on icon "close" at bounding box center [1012, 127] width 12 height 12
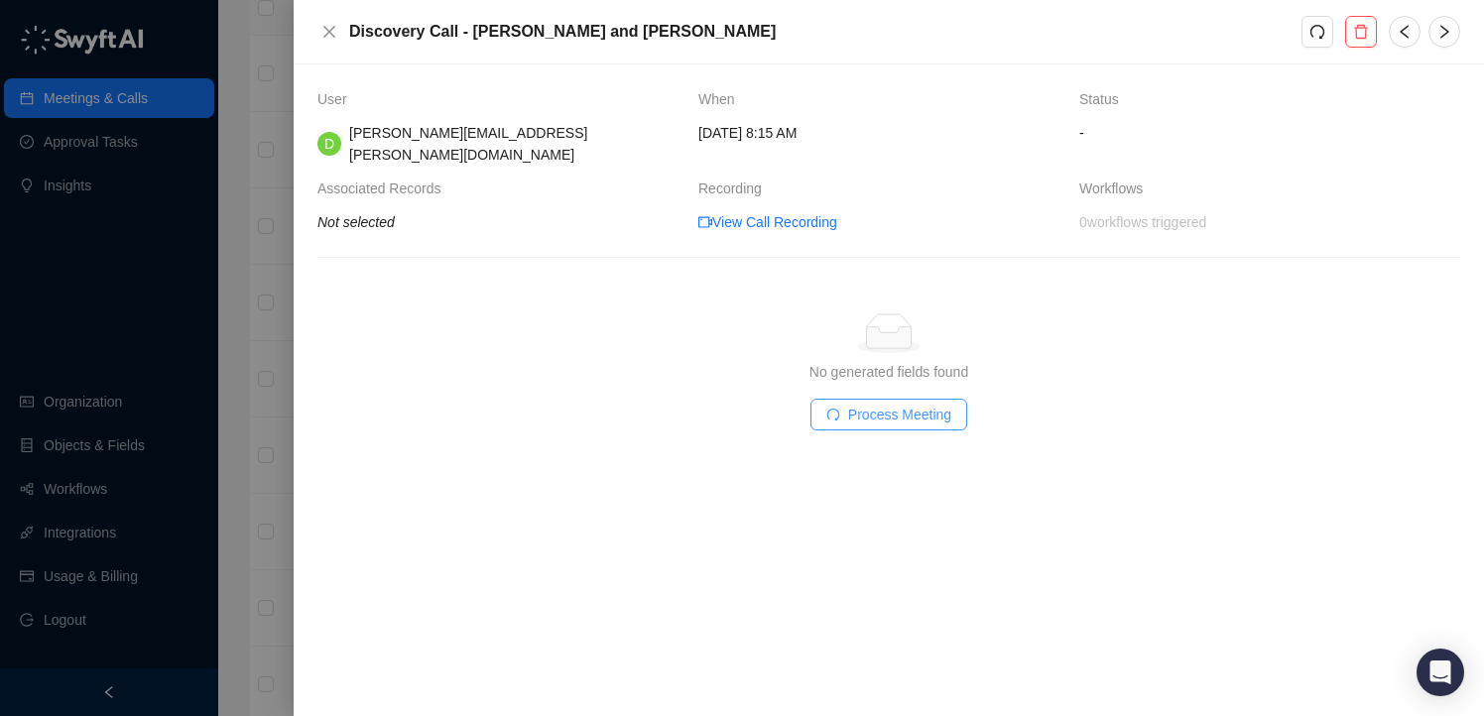
click at [929, 404] on span "Process Meeting" at bounding box center [899, 415] width 103 height 22
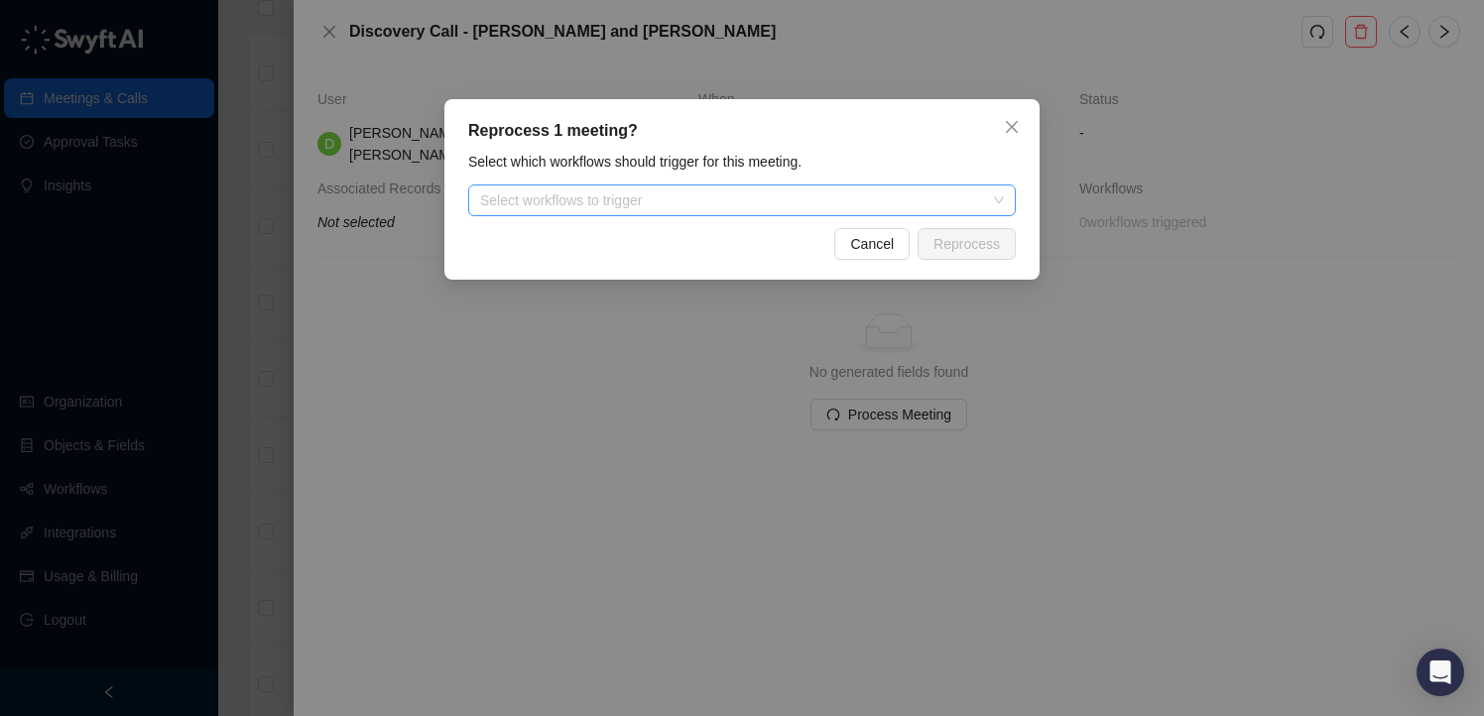
click at [840, 196] on div at bounding box center [731, 200] width 519 height 15
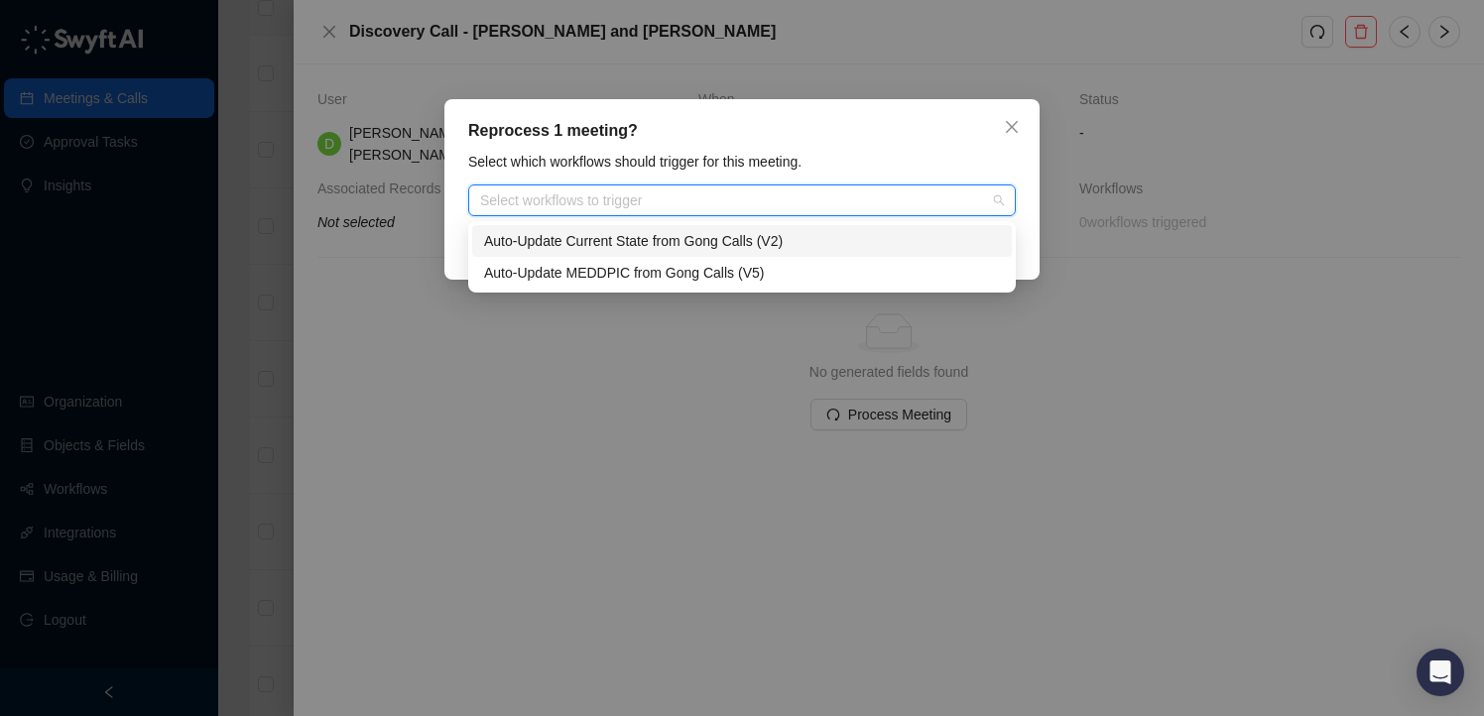
click at [894, 133] on div "Reprocess 1 meeting?" at bounding box center [742, 131] width 548 height 24
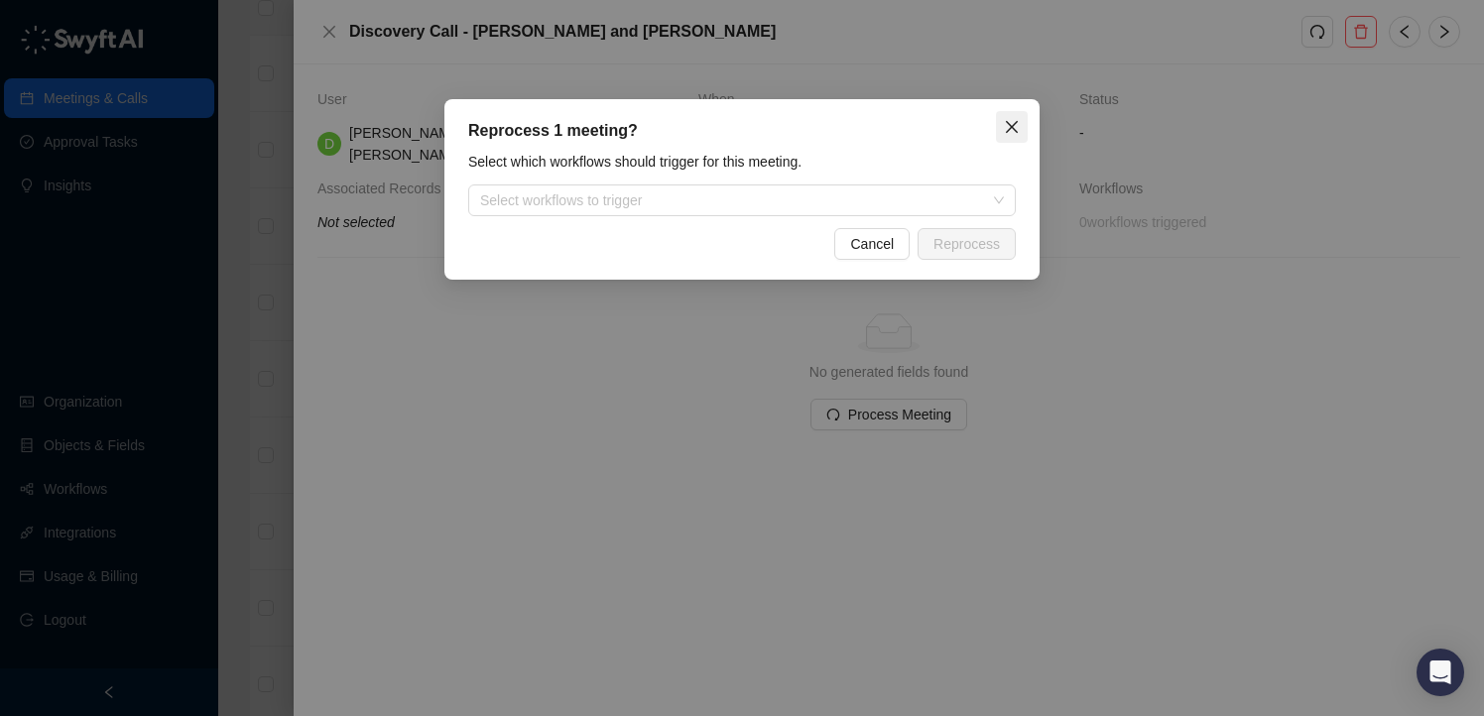
click at [1018, 118] on button "Close" at bounding box center [1012, 127] width 32 height 32
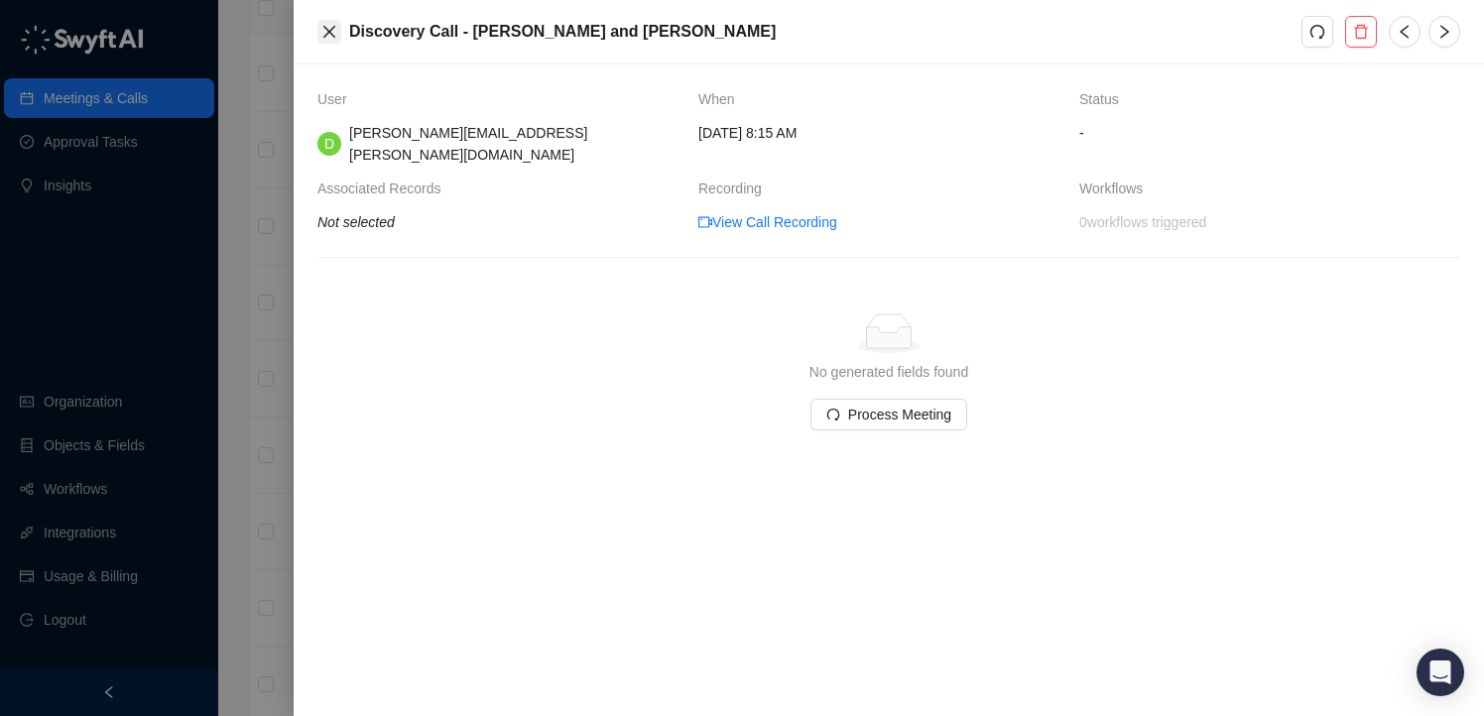
click at [328, 31] on icon "close" at bounding box center [329, 32] width 12 height 12
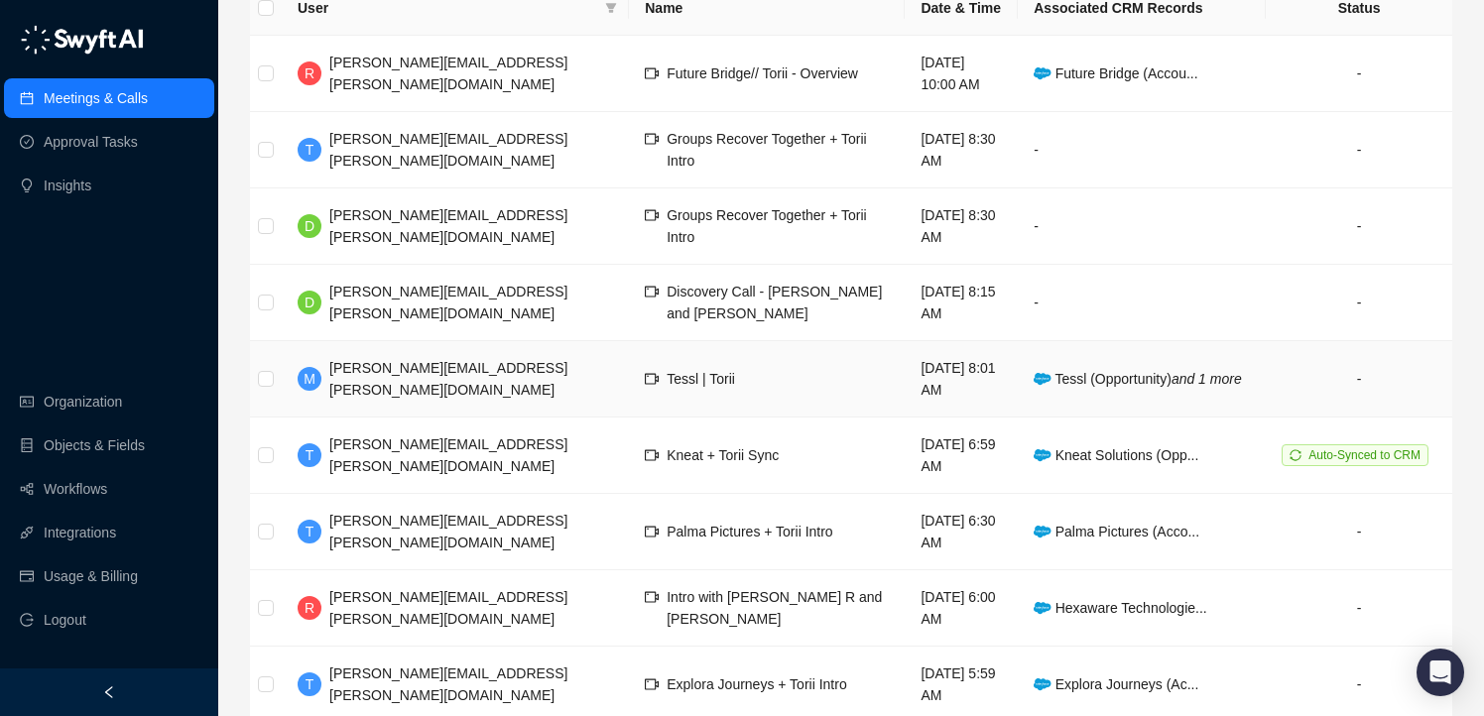
click at [405, 364] on span "[PERSON_NAME][EMAIL_ADDRESS][PERSON_NAME][DOMAIN_NAME]" at bounding box center [448, 379] width 238 height 38
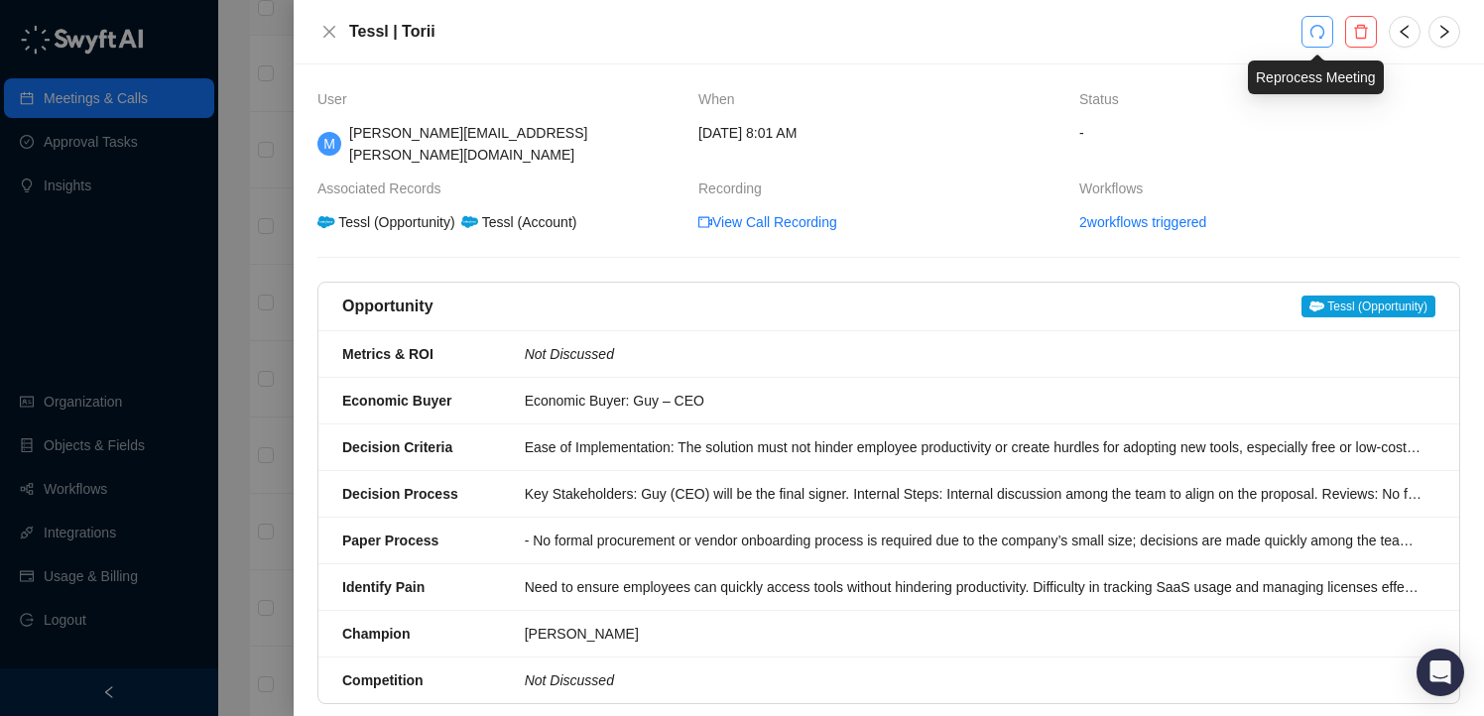
click at [1327, 31] on button "button" at bounding box center [1317, 32] width 32 height 32
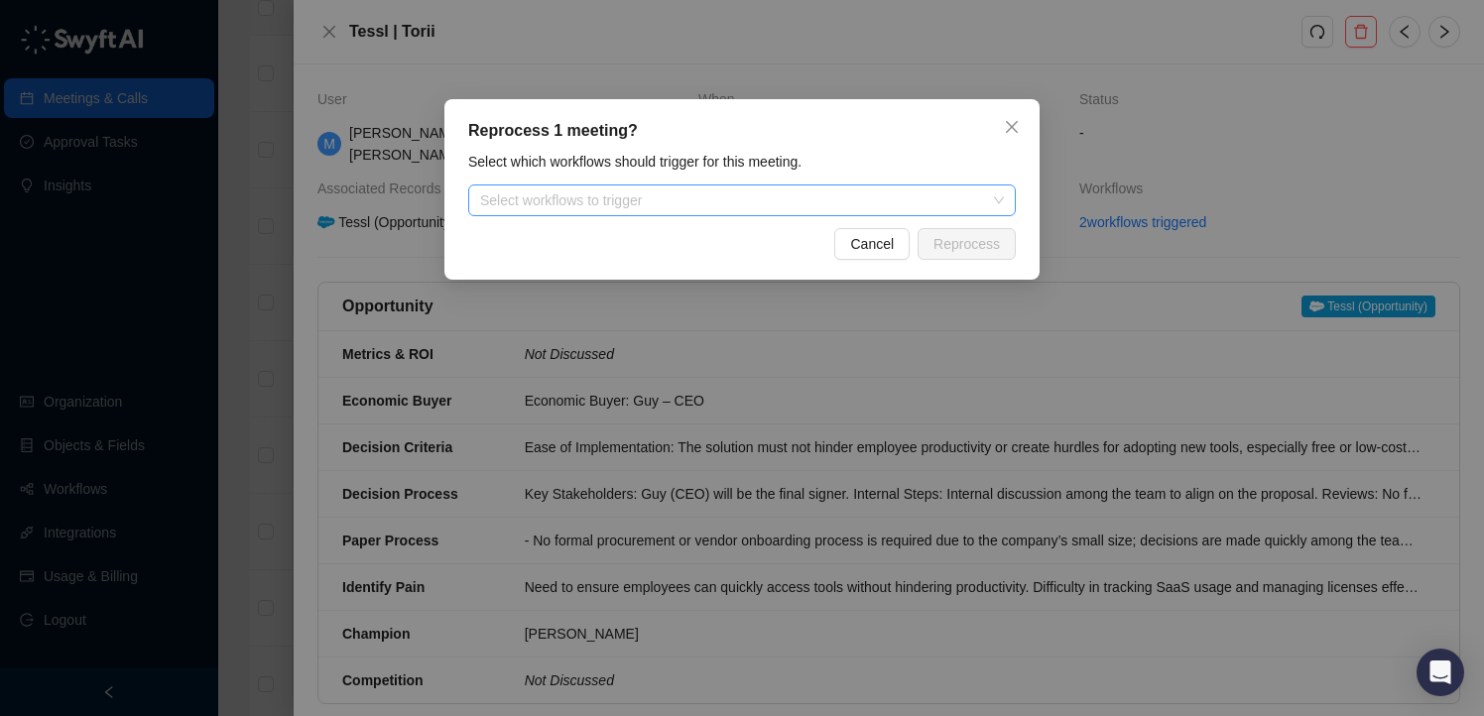
click at [791, 197] on div at bounding box center [731, 200] width 519 height 15
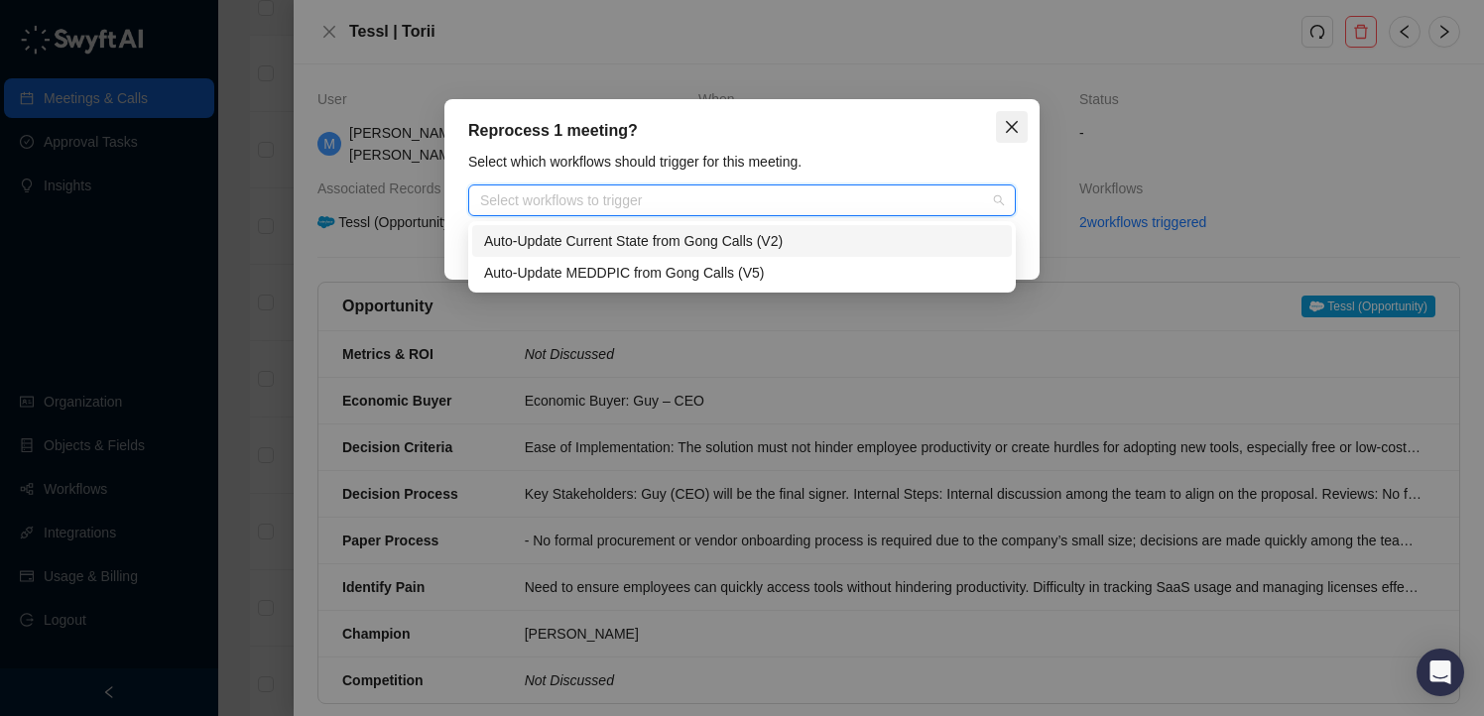
click at [1015, 112] on button "Close" at bounding box center [1012, 127] width 32 height 32
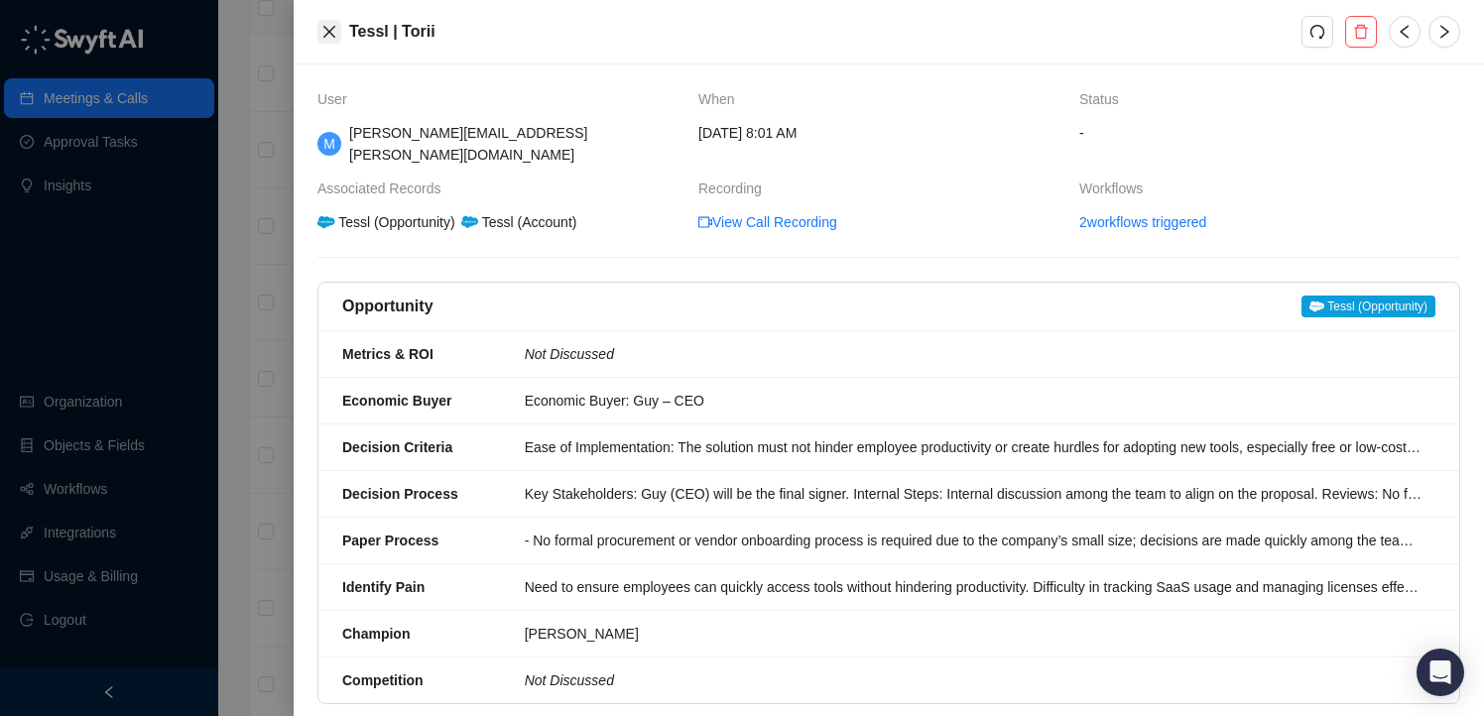
click at [326, 26] on icon "close" at bounding box center [329, 32] width 16 height 16
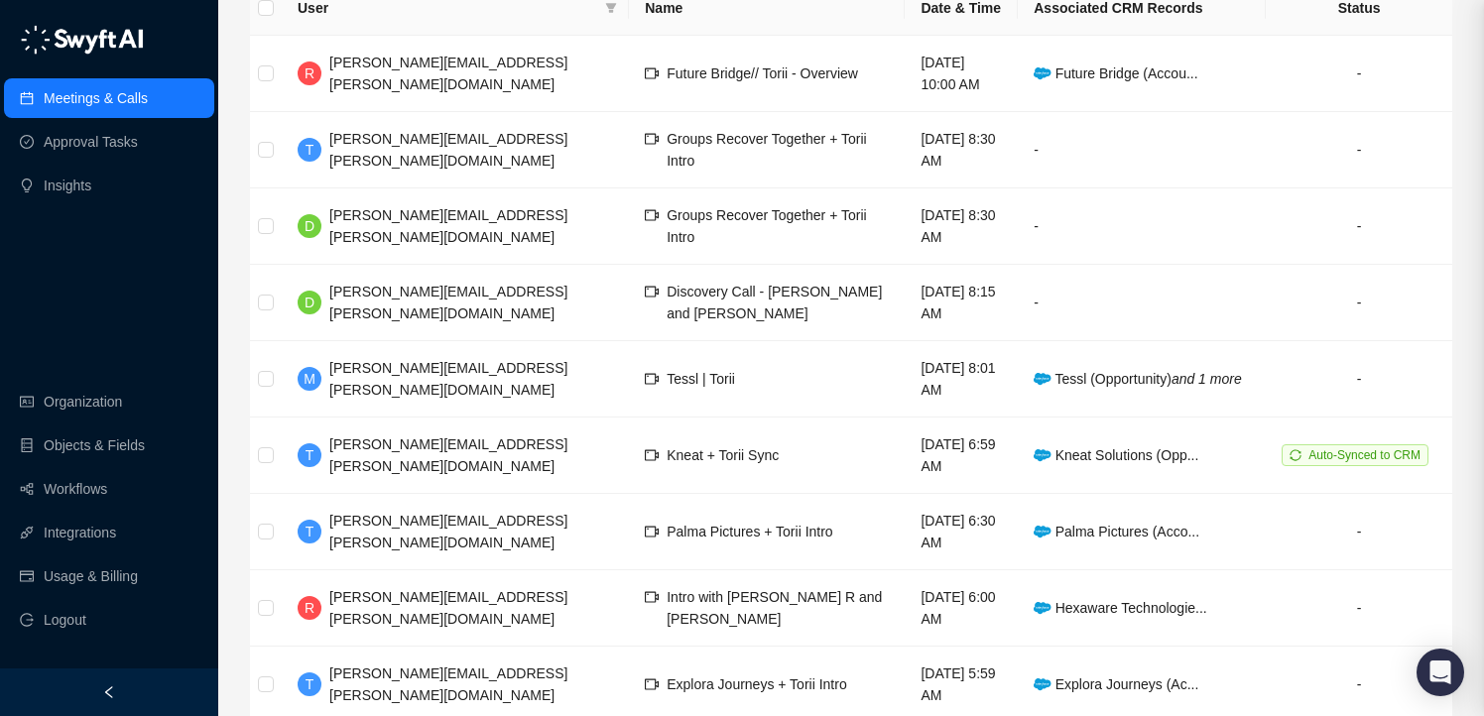
click at [326, 26] on div at bounding box center [742, 358] width 1484 height 716
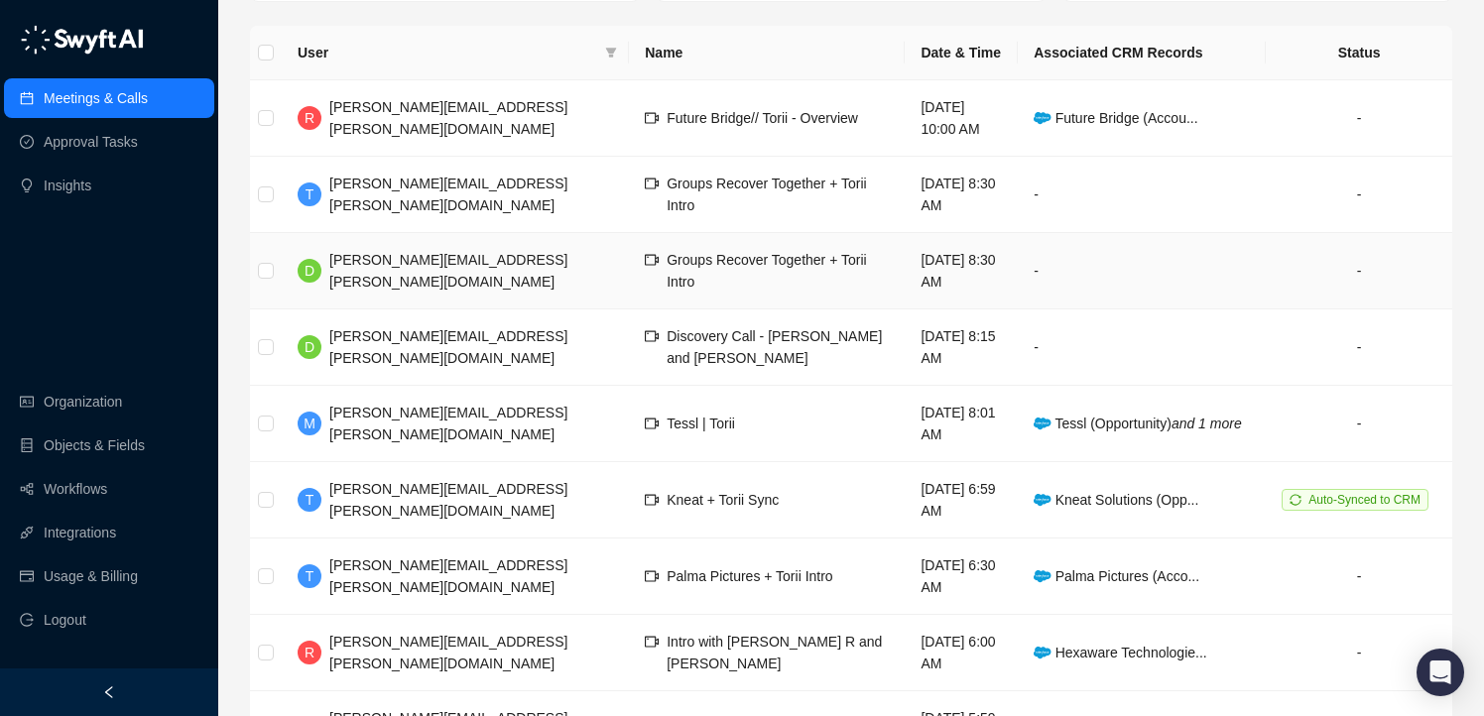
scroll to position [224, 0]
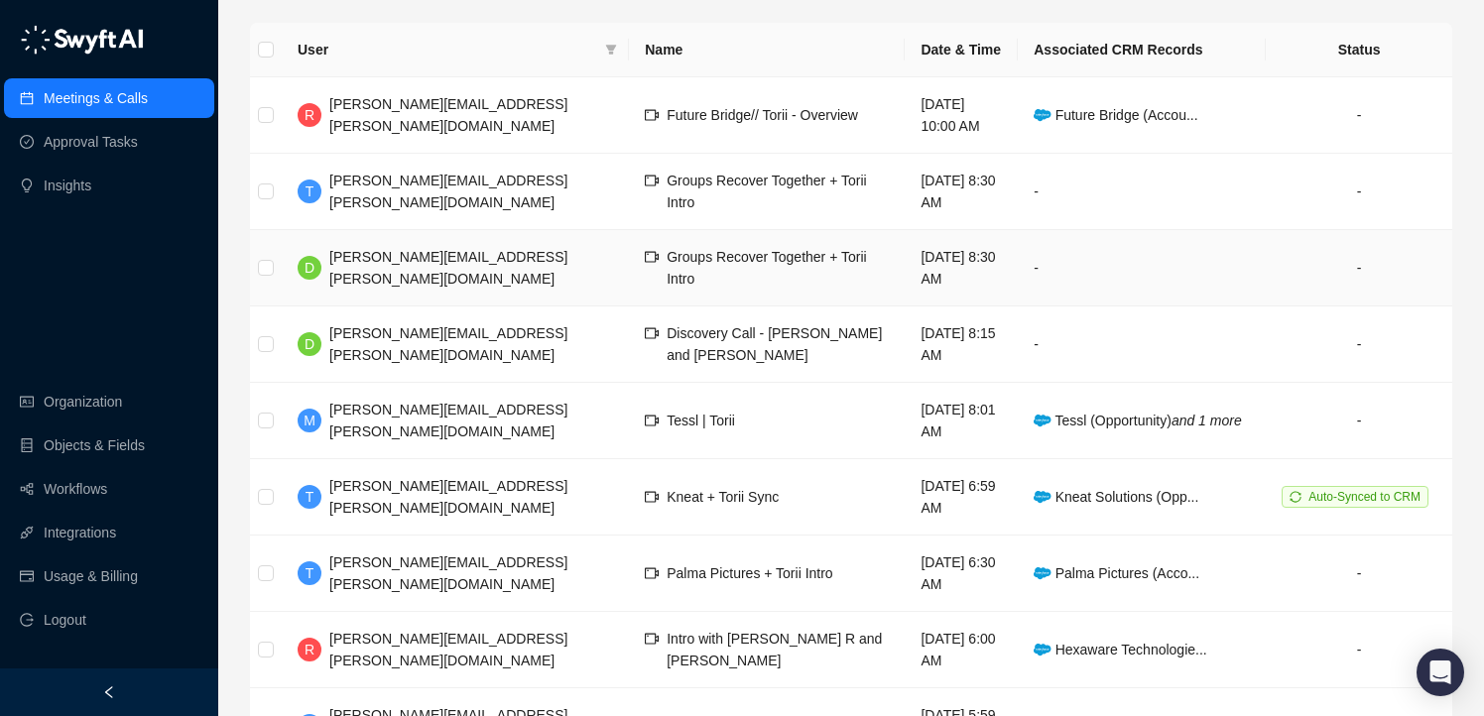
click at [709, 259] on span "Groups Recover Together + Torii Intro" at bounding box center [766, 268] width 199 height 38
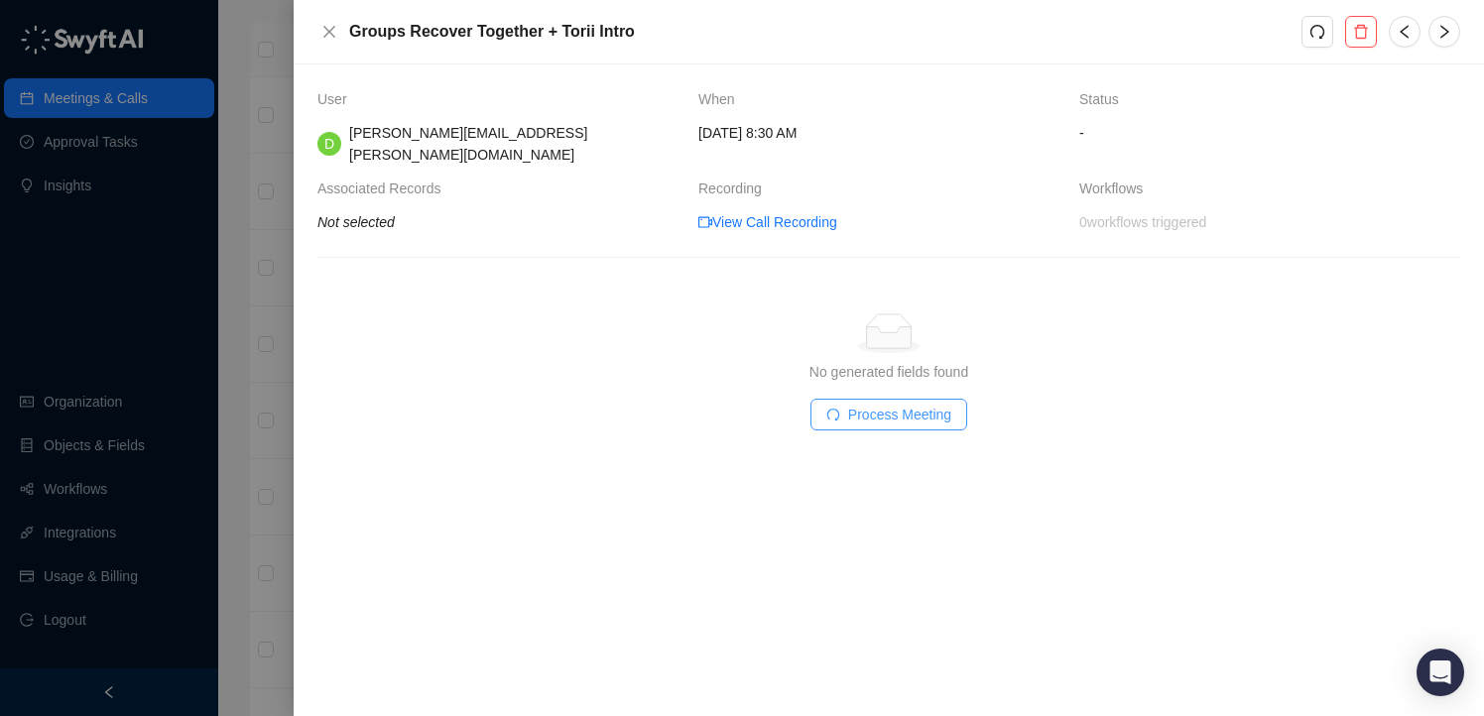
click at [909, 404] on span "Process Meeting" at bounding box center [899, 415] width 103 height 22
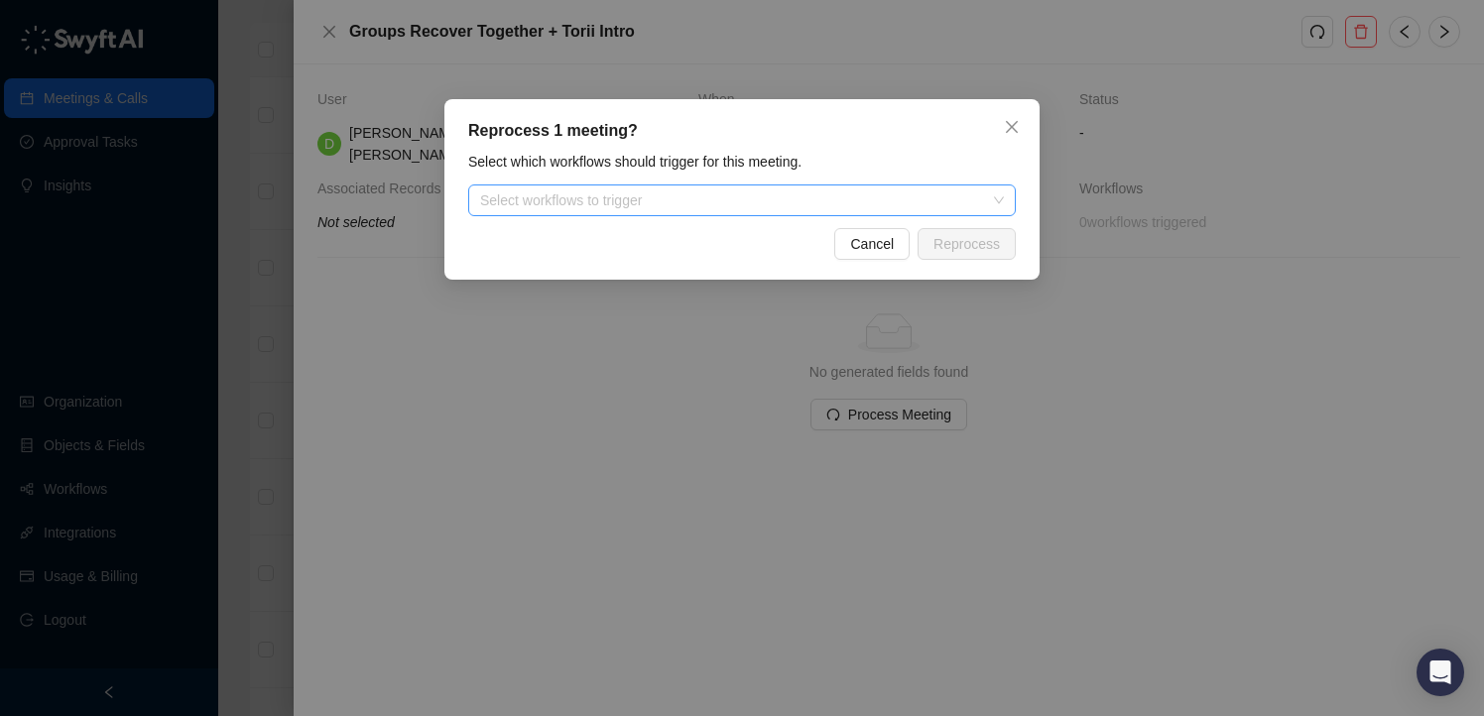
click at [701, 186] on div "Select workflows to trigger" at bounding box center [742, 201] width 548 height 32
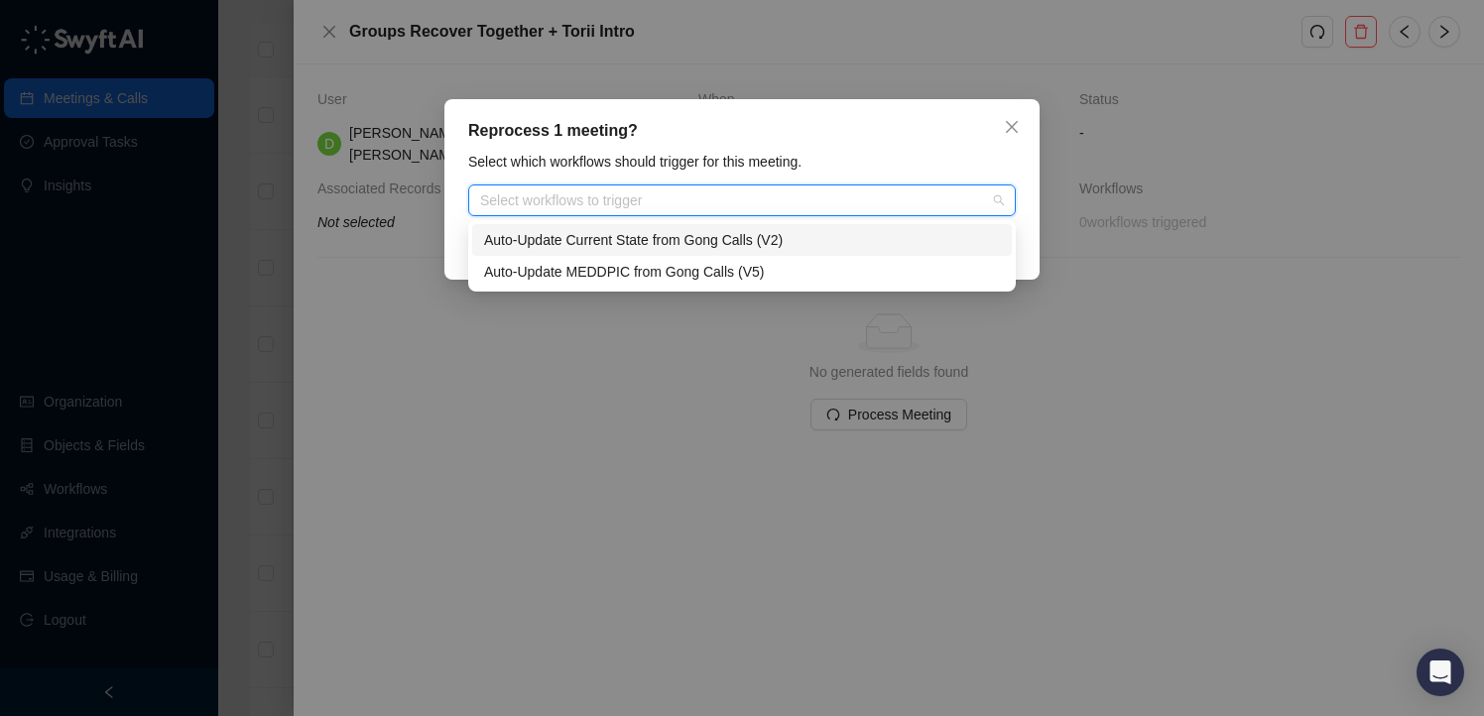
click at [714, 142] on div "Reprocess 1 meeting?" at bounding box center [742, 131] width 548 height 24
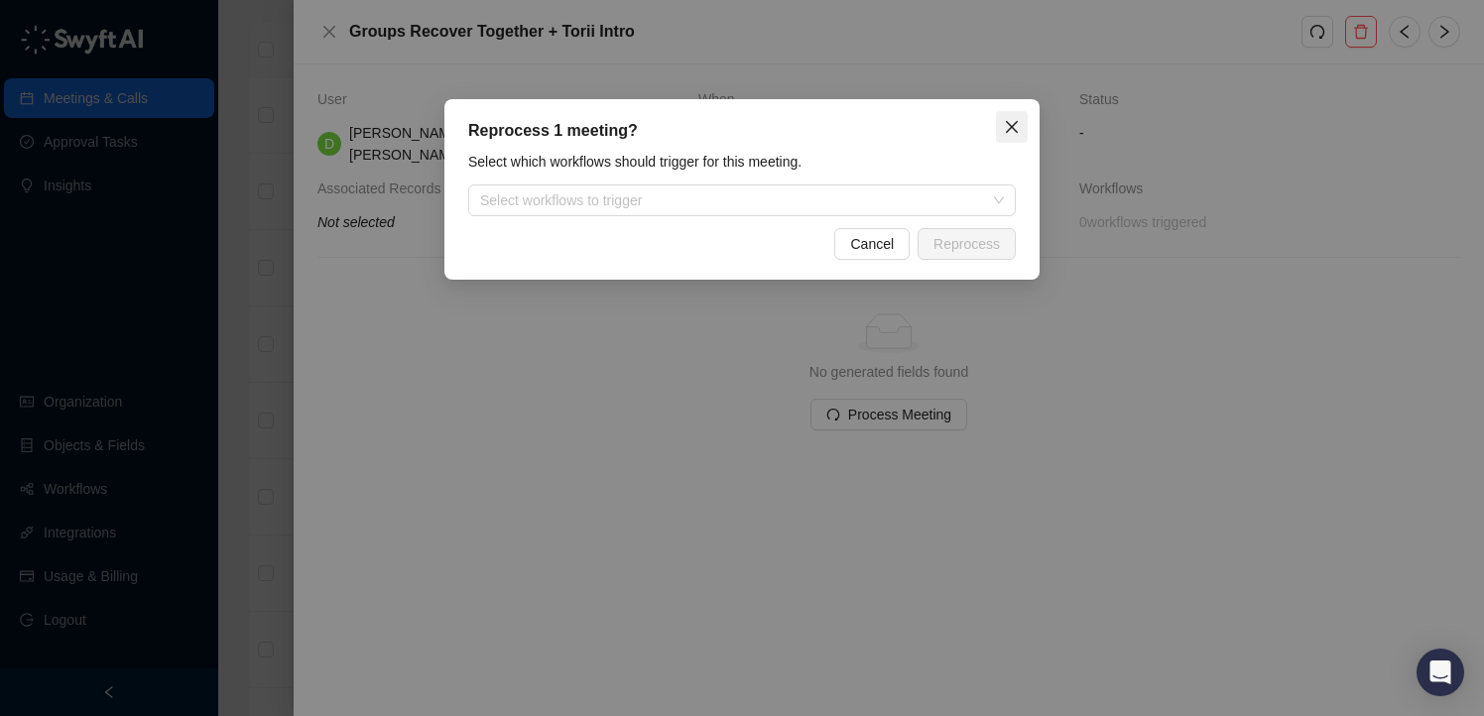
click at [1011, 123] on icon "close" at bounding box center [1012, 127] width 16 height 16
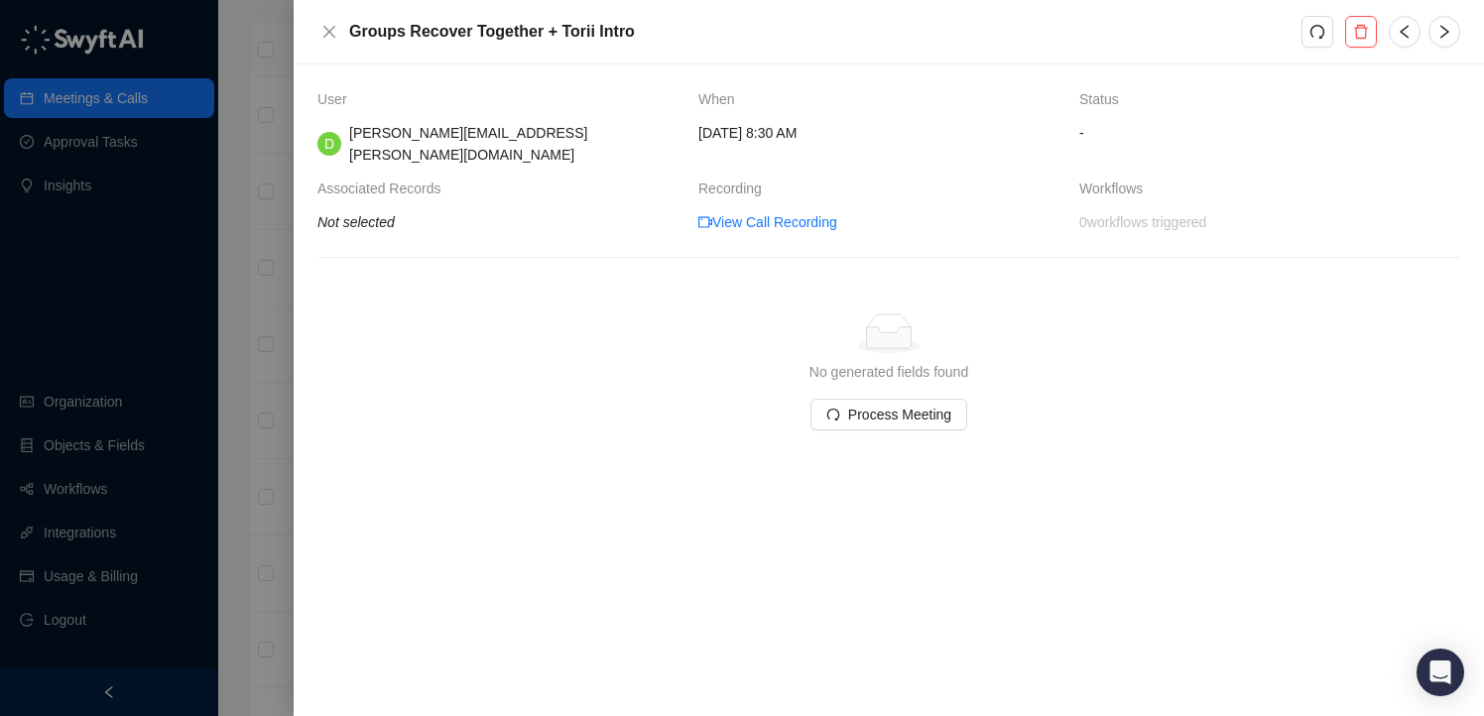
click at [55, 364] on div at bounding box center [742, 358] width 1484 height 716
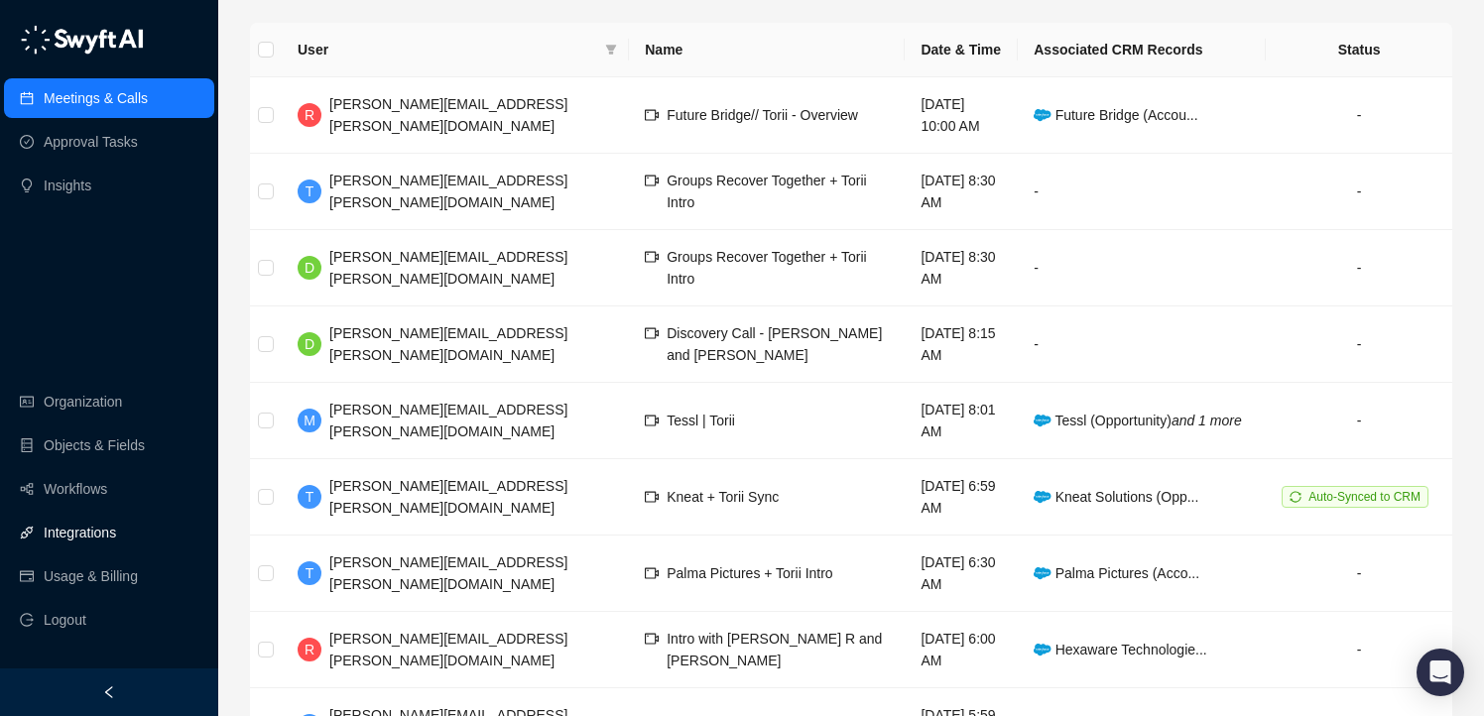
click at [82, 526] on link "Integrations" at bounding box center [80, 533] width 72 height 40
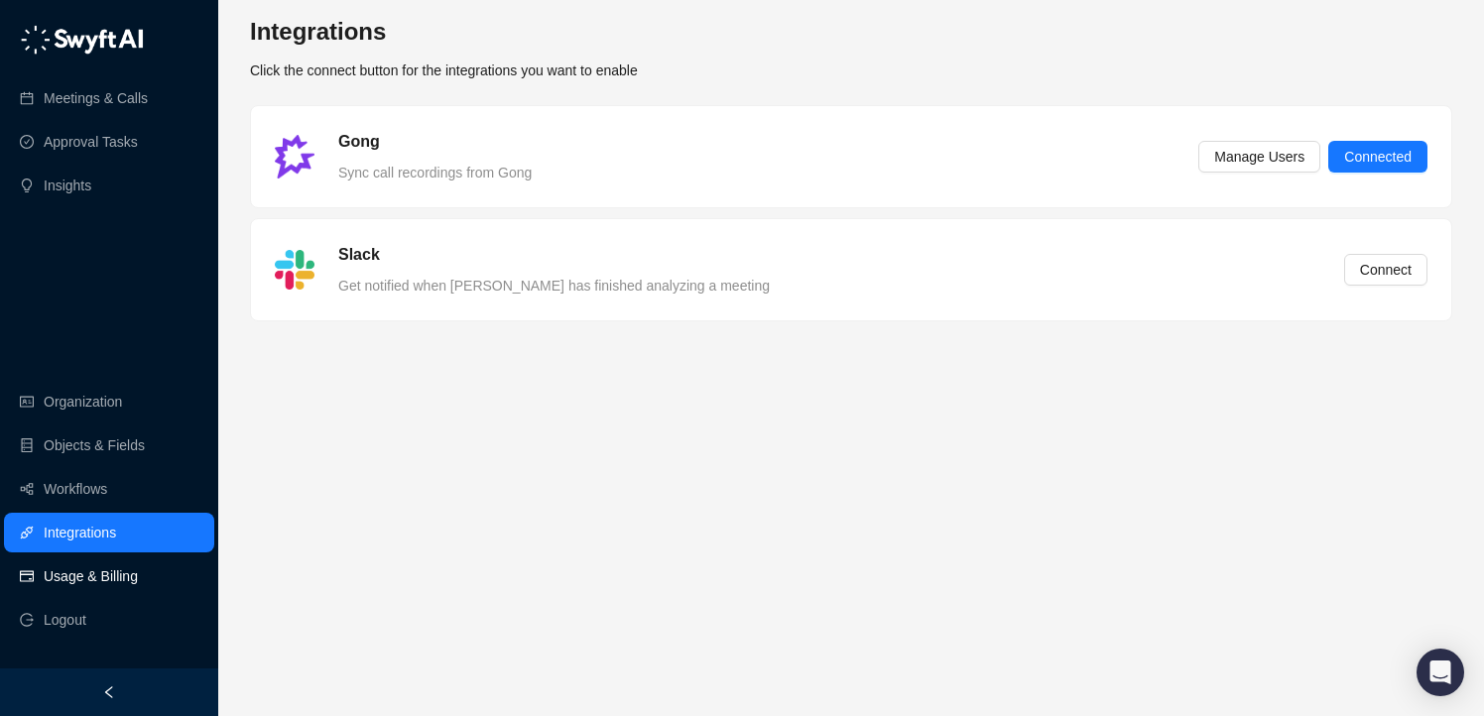
click at [94, 579] on link "Usage & Billing" at bounding box center [91, 577] width 94 height 40
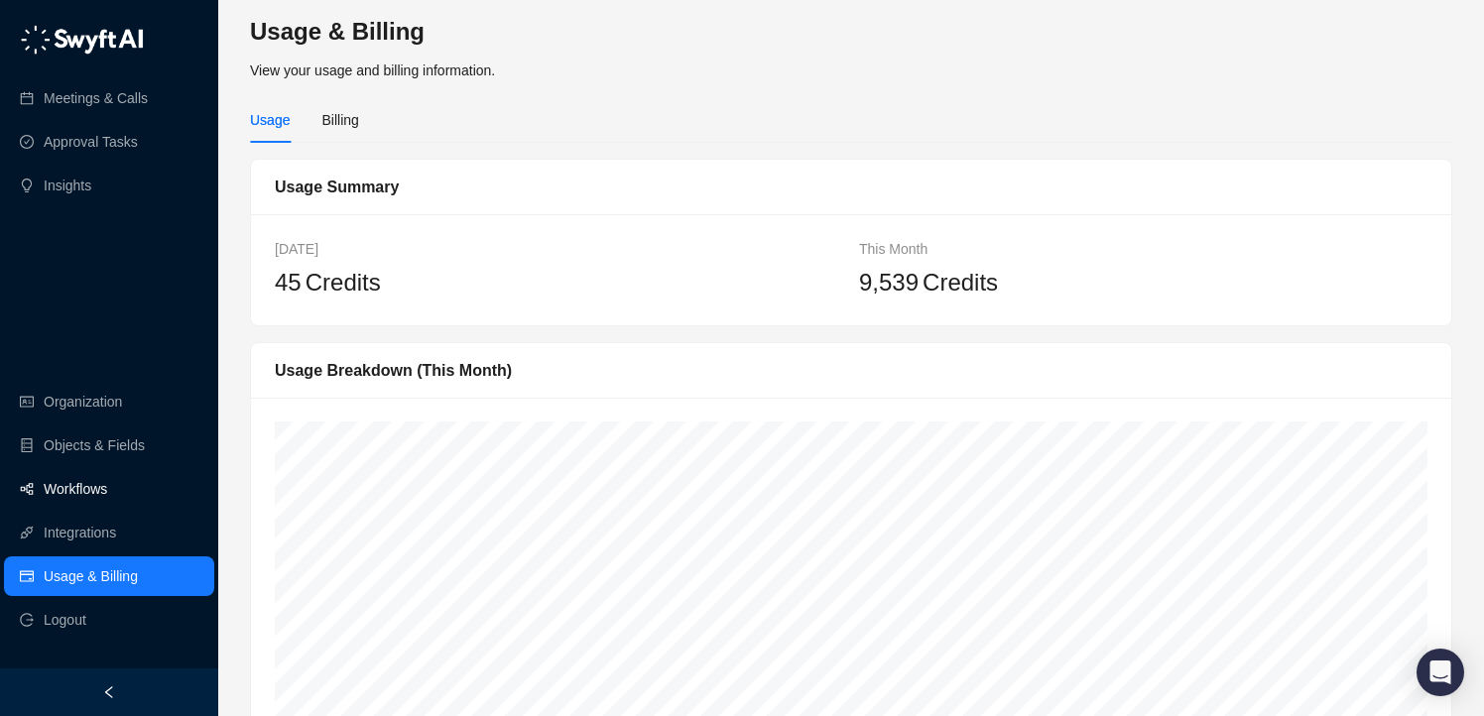
click at [69, 483] on link "Workflows" at bounding box center [75, 489] width 63 height 40
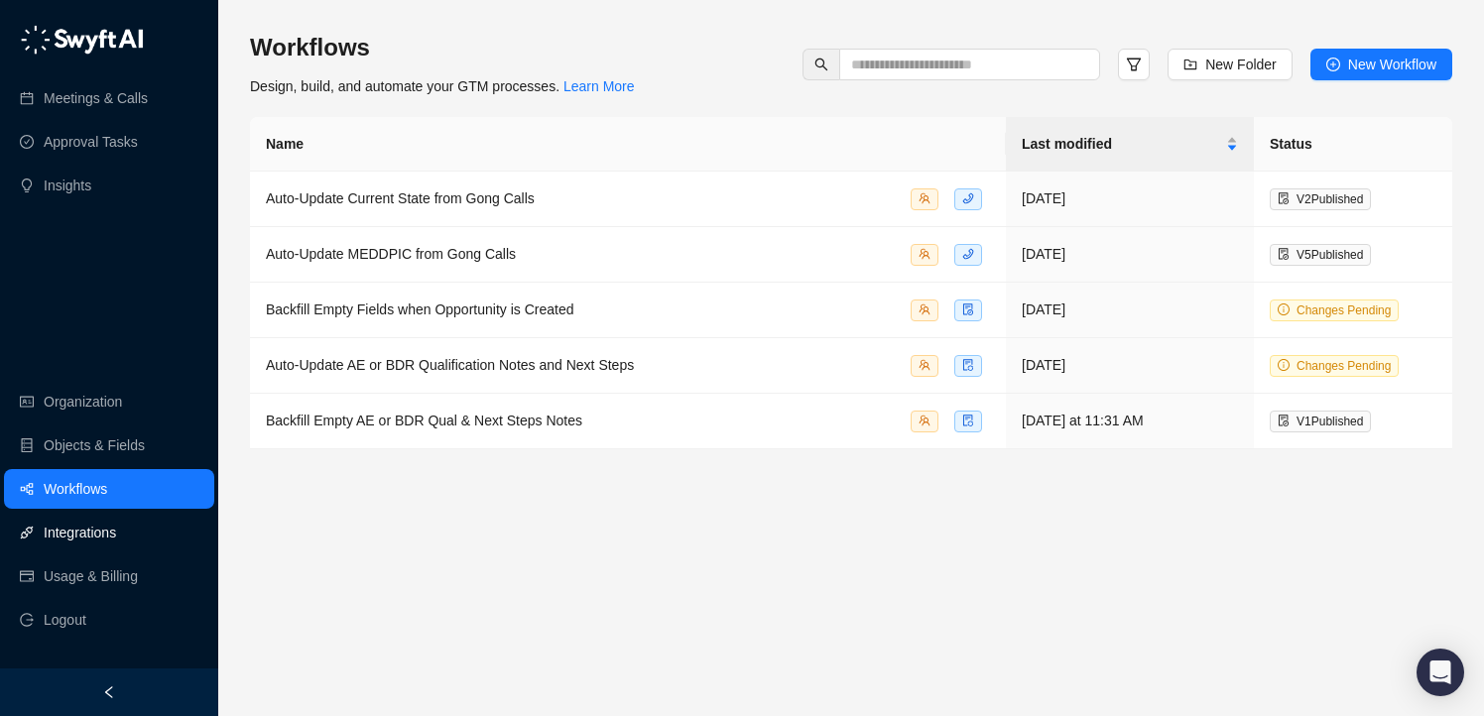
click at [90, 525] on link "Integrations" at bounding box center [80, 533] width 72 height 40
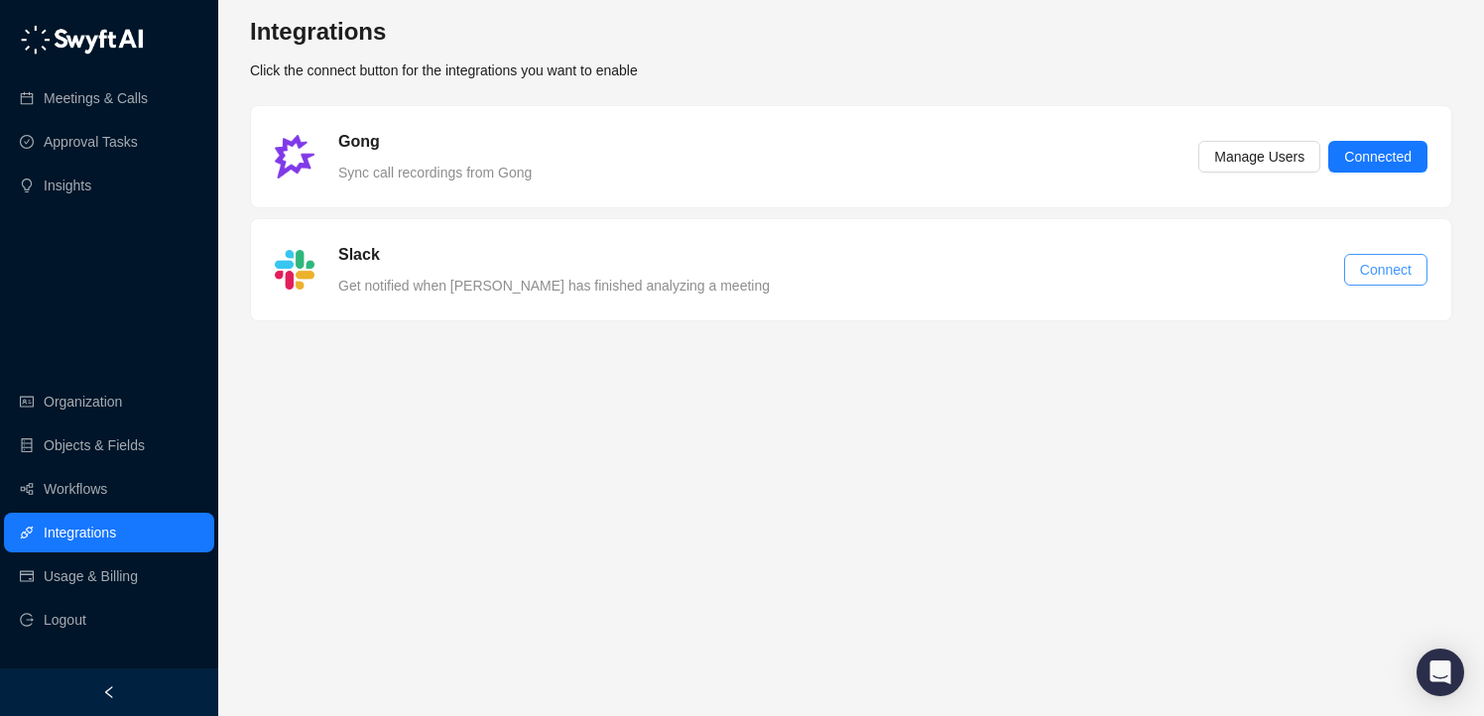
click at [1379, 266] on span "Connect" at bounding box center [1386, 270] width 52 height 22
click at [643, 314] on div "Slack Get notified when [PERSON_NAME] has finished analyzing a meeting Connect" at bounding box center [851, 269] width 1200 height 101
click at [1375, 263] on span "Connect" at bounding box center [1386, 270] width 52 height 22
click at [777, 603] on main "Integrations Click the connect button for the integrations you want to enable G…" at bounding box center [851, 358] width 1202 height 684
click at [101, 99] on link "Meetings & Calls" at bounding box center [96, 98] width 104 height 40
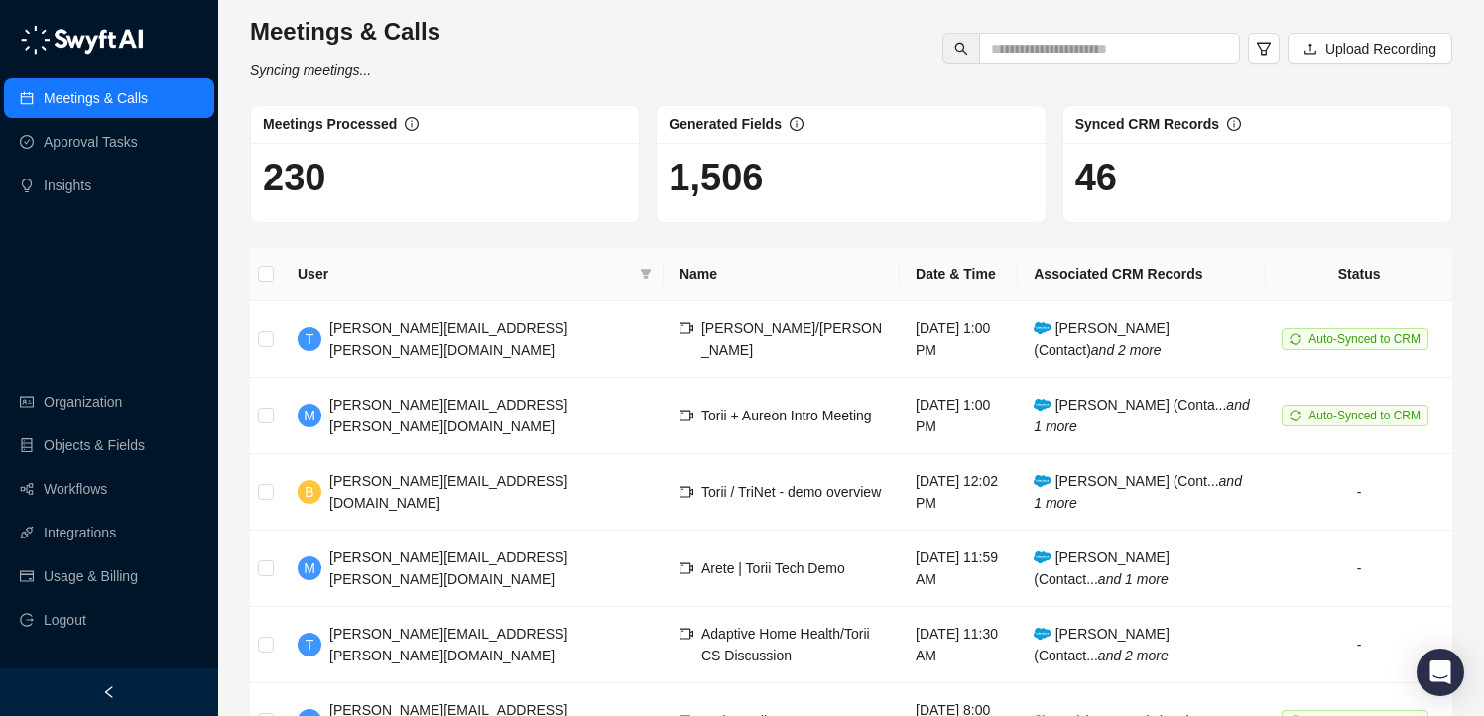
click at [787, 17] on div "Meetings & Calls Syncing meetings... Upload Recording" at bounding box center [851, 48] width 1214 height 65
